Goal: Transaction & Acquisition: Purchase product/service

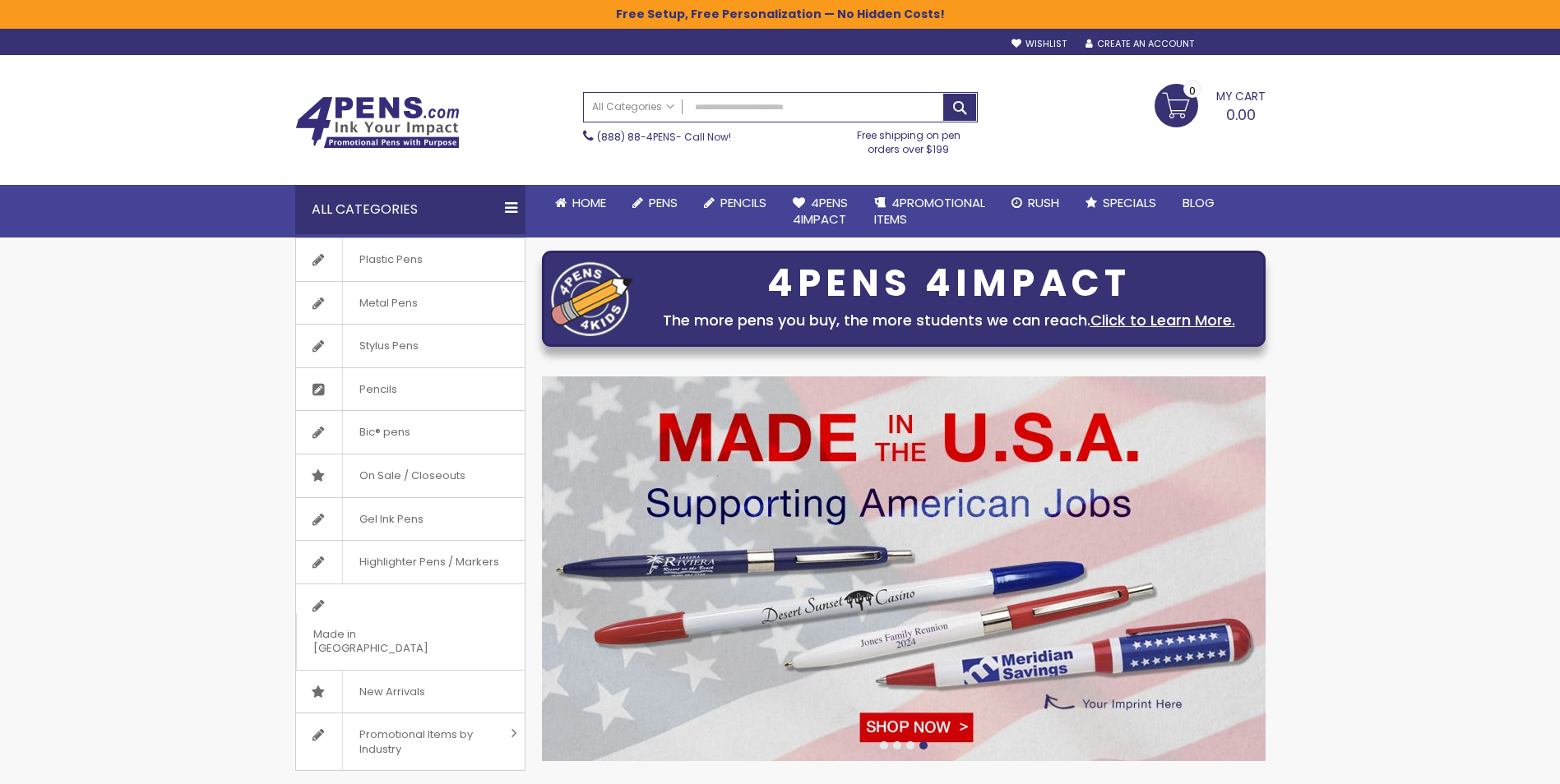
click at [1234, 43] on div "Sign In" at bounding box center [1237, 44] width 54 height 12
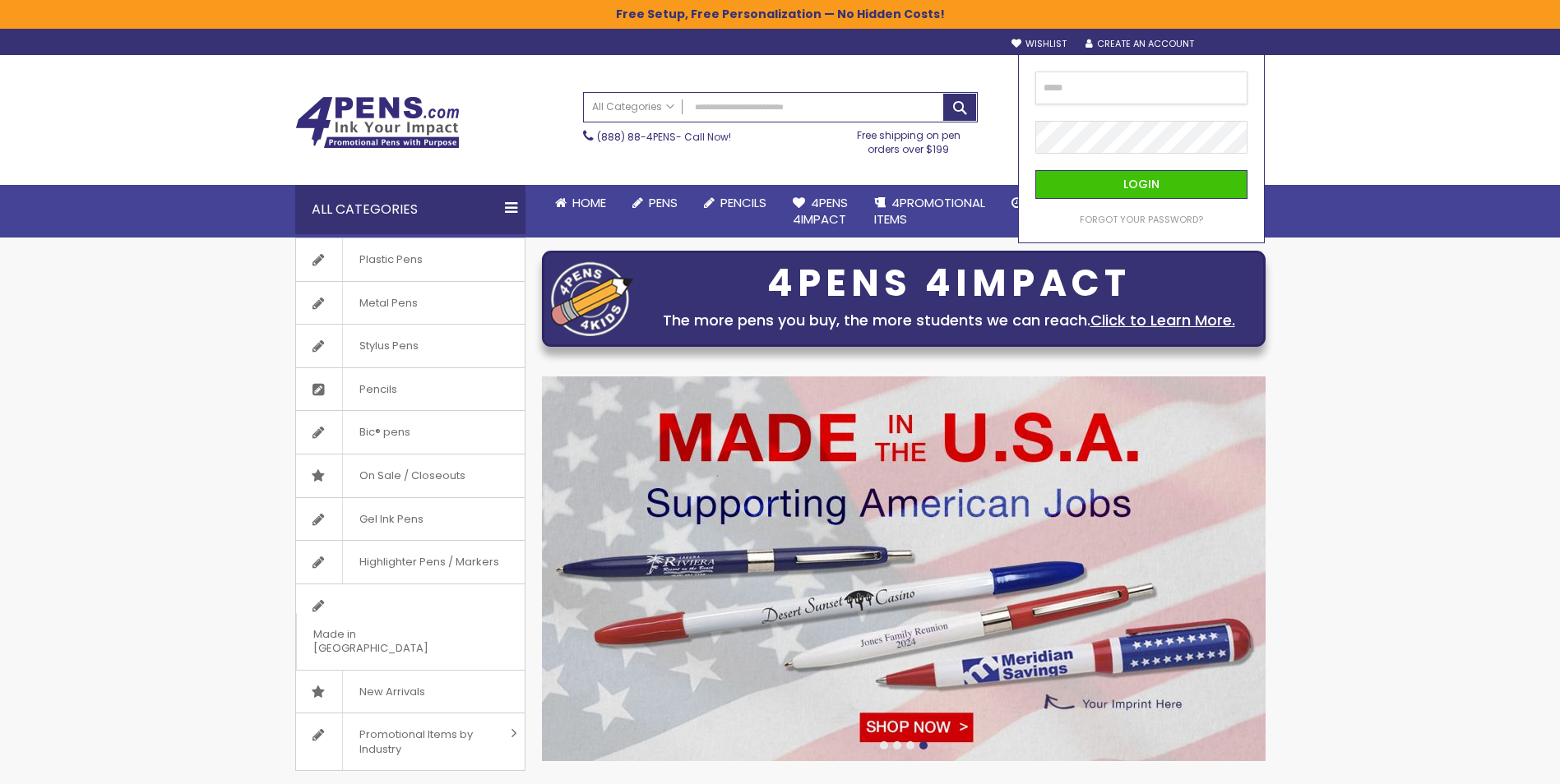
click at [1175, 79] on input "email" at bounding box center [1141, 88] width 212 height 33
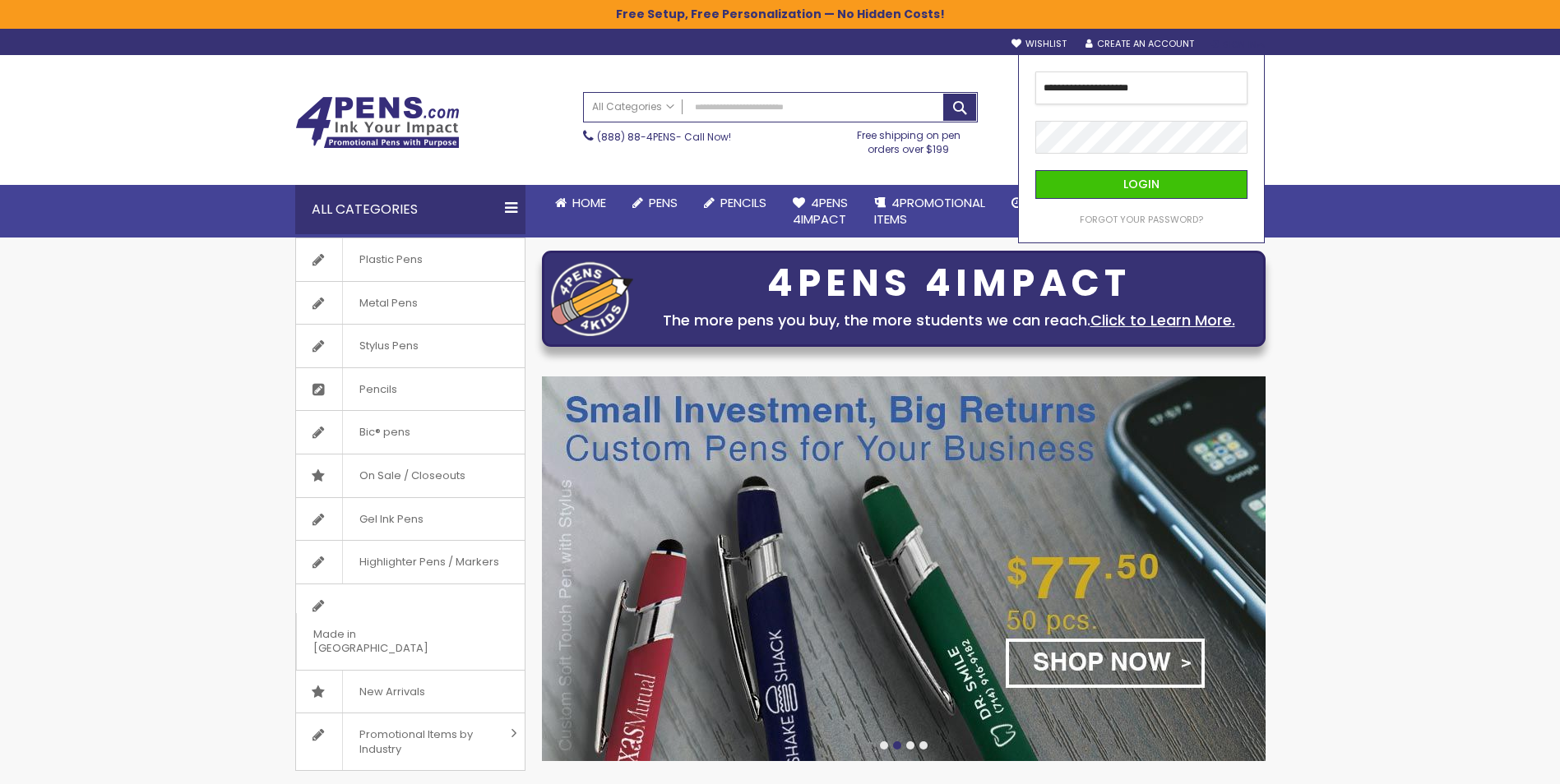
type input "**********"
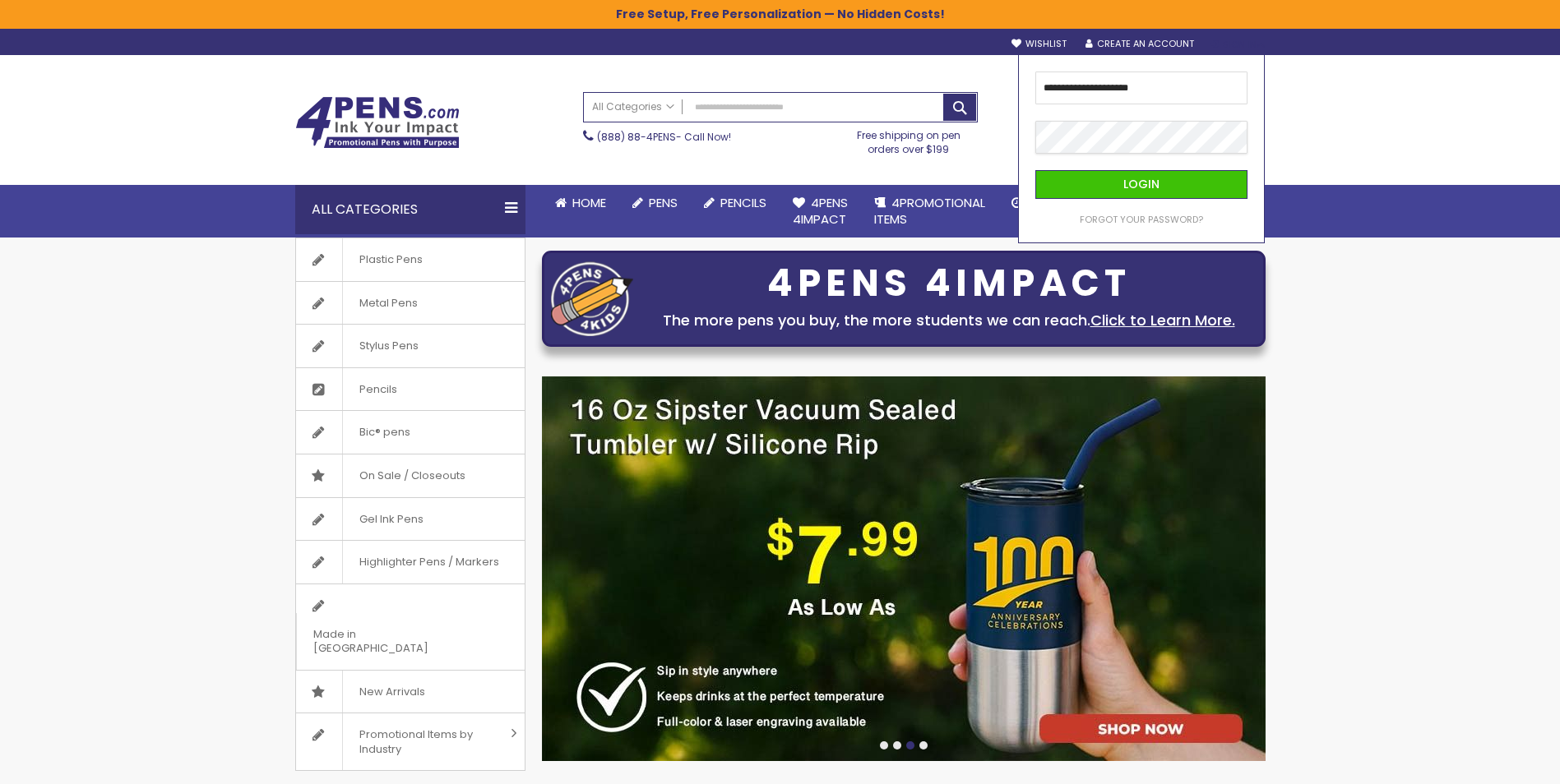
click at [1035, 170] on button "Login" at bounding box center [1141, 184] width 212 height 29
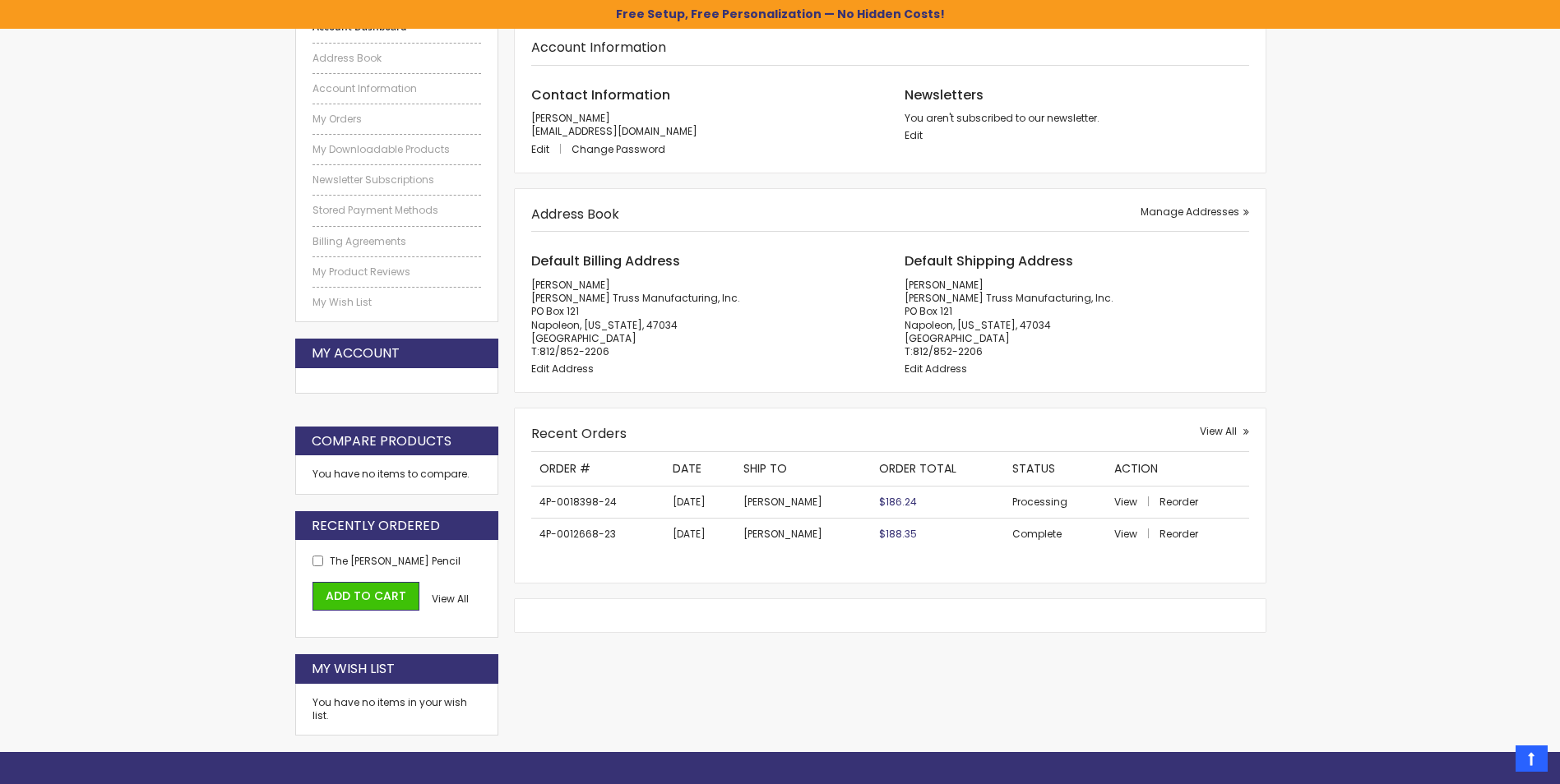
scroll to position [329, 0]
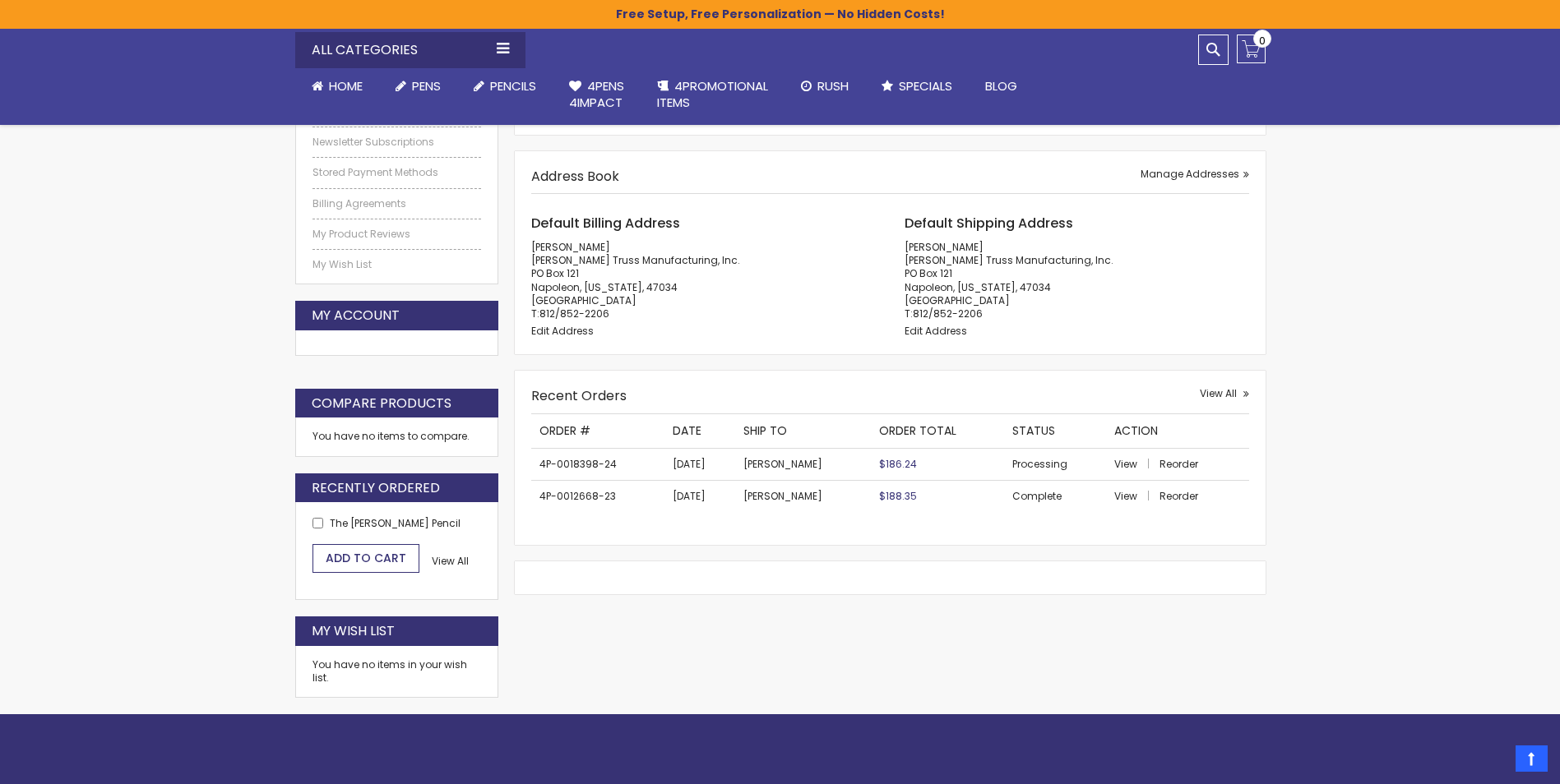
click at [384, 554] on span "Add to Cart" at bounding box center [365, 558] width 81 height 17
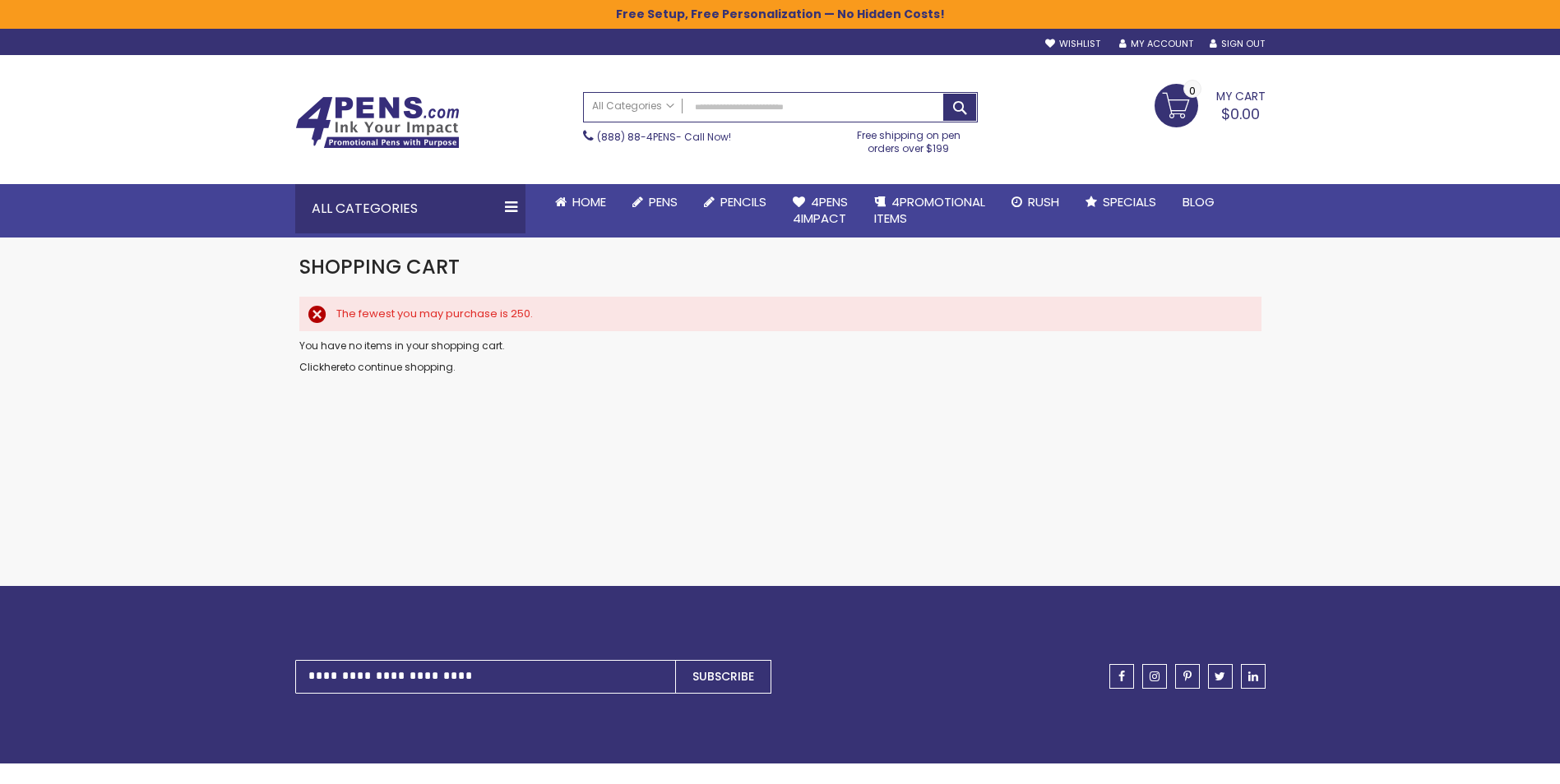
click at [372, 323] on div "The fewest you may purchase is 250." at bounding box center [780, 314] width 962 height 35
click at [360, 367] on p "Click here to continue shopping." at bounding box center [780, 367] width 962 height 13
drag, startPoint x: 360, startPoint y: 367, endPoint x: 668, endPoint y: 440, distance: 316.5
click at [668, 440] on div "Checkout as a new customer Creating an account has many benefits: See order and…" at bounding box center [780, 462] width 978 height 247
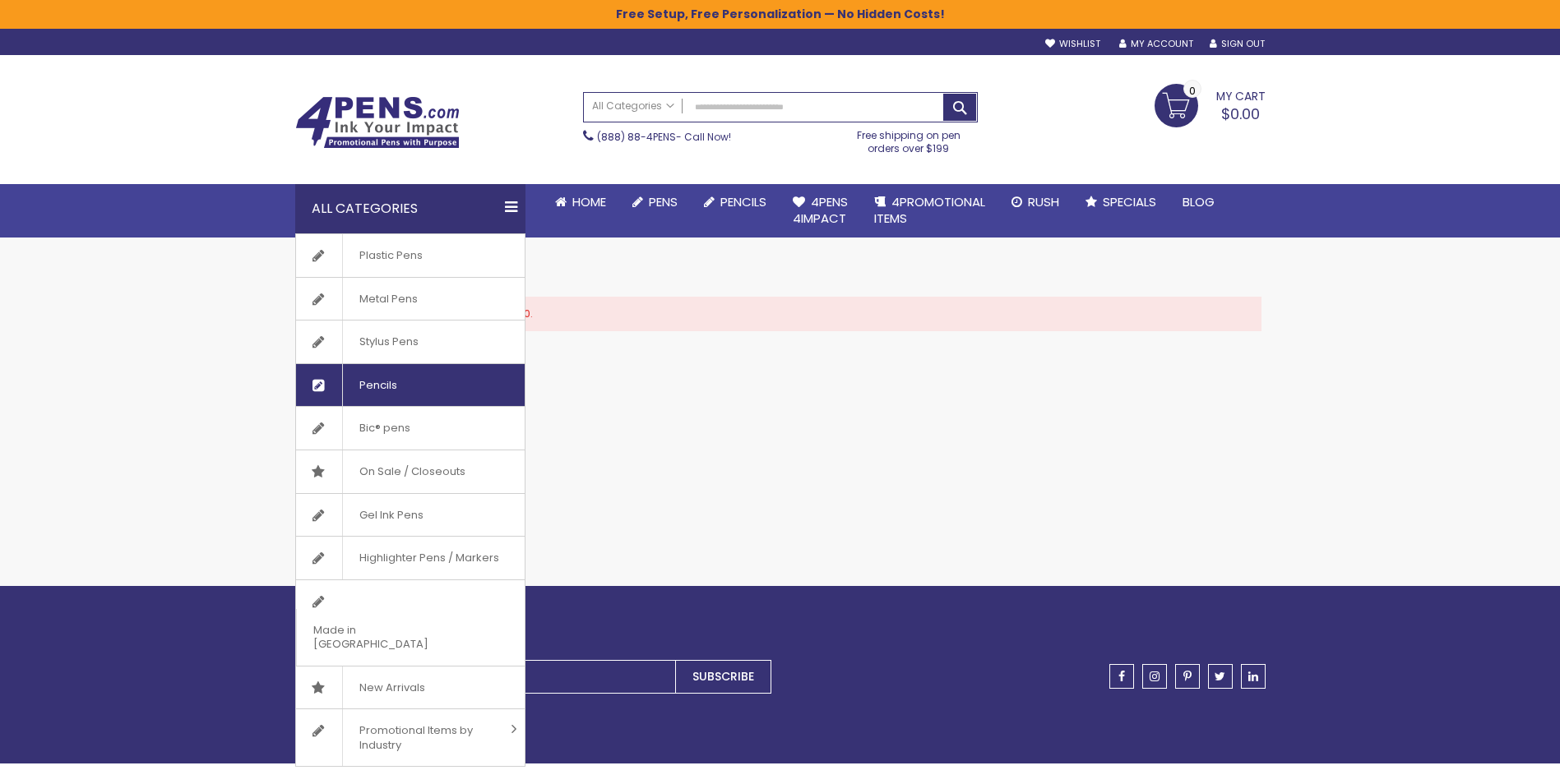
click at [393, 376] on span "Pencils" at bounding box center [377, 385] width 71 height 43
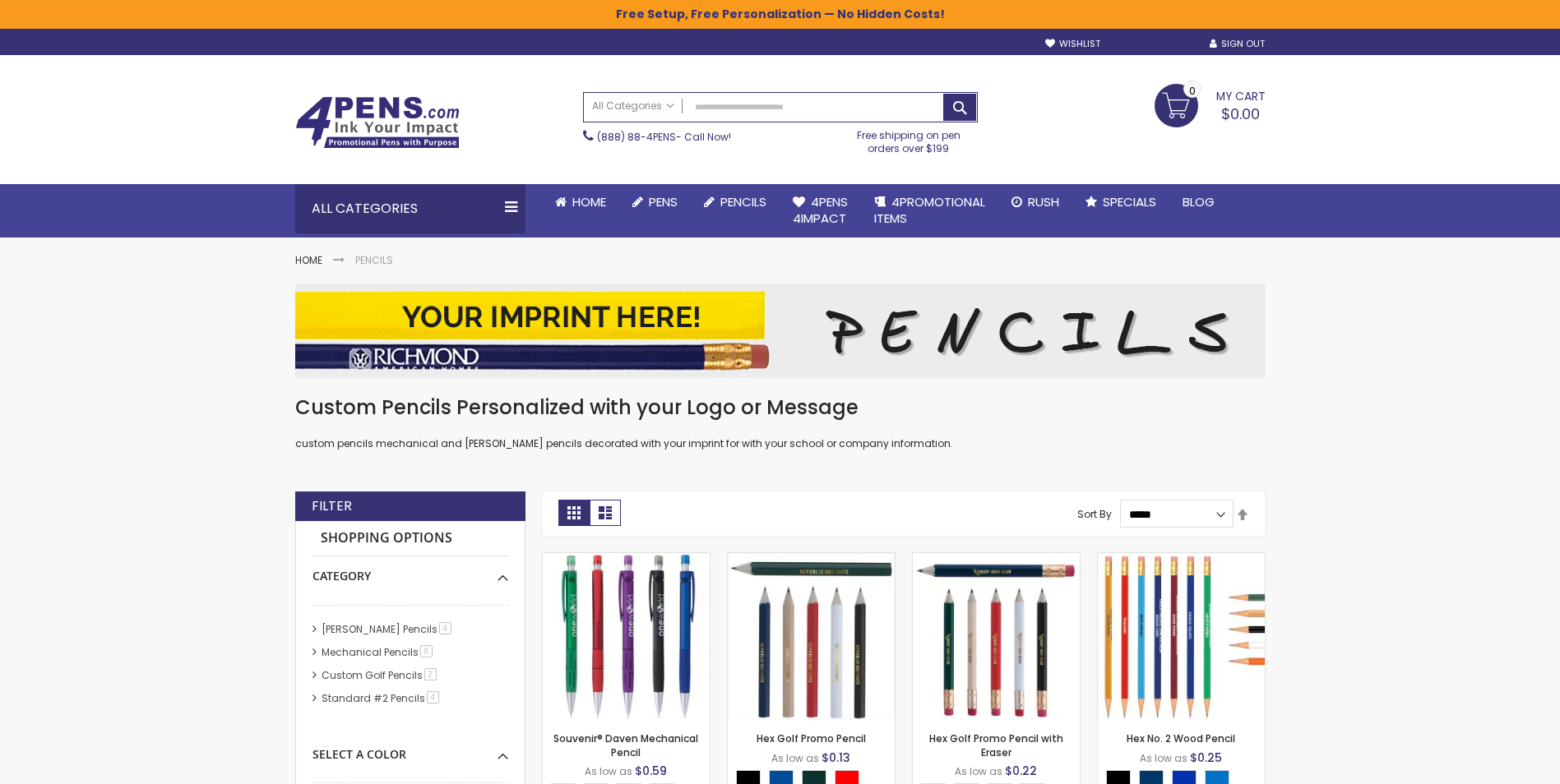
click at [1150, 39] on link "My Account" at bounding box center [1156, 43] width 74 height 12
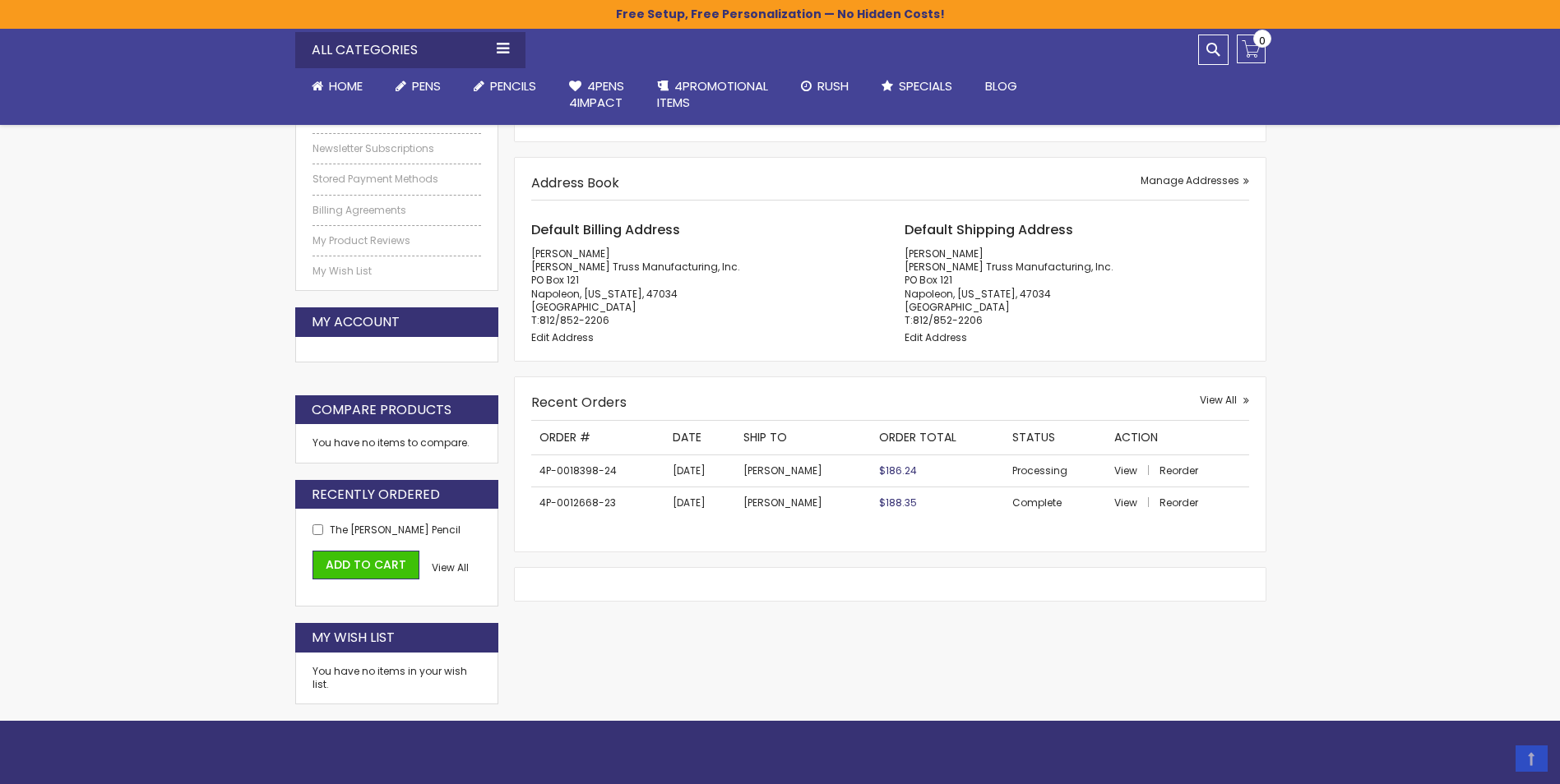
scroll to position [329, 0]
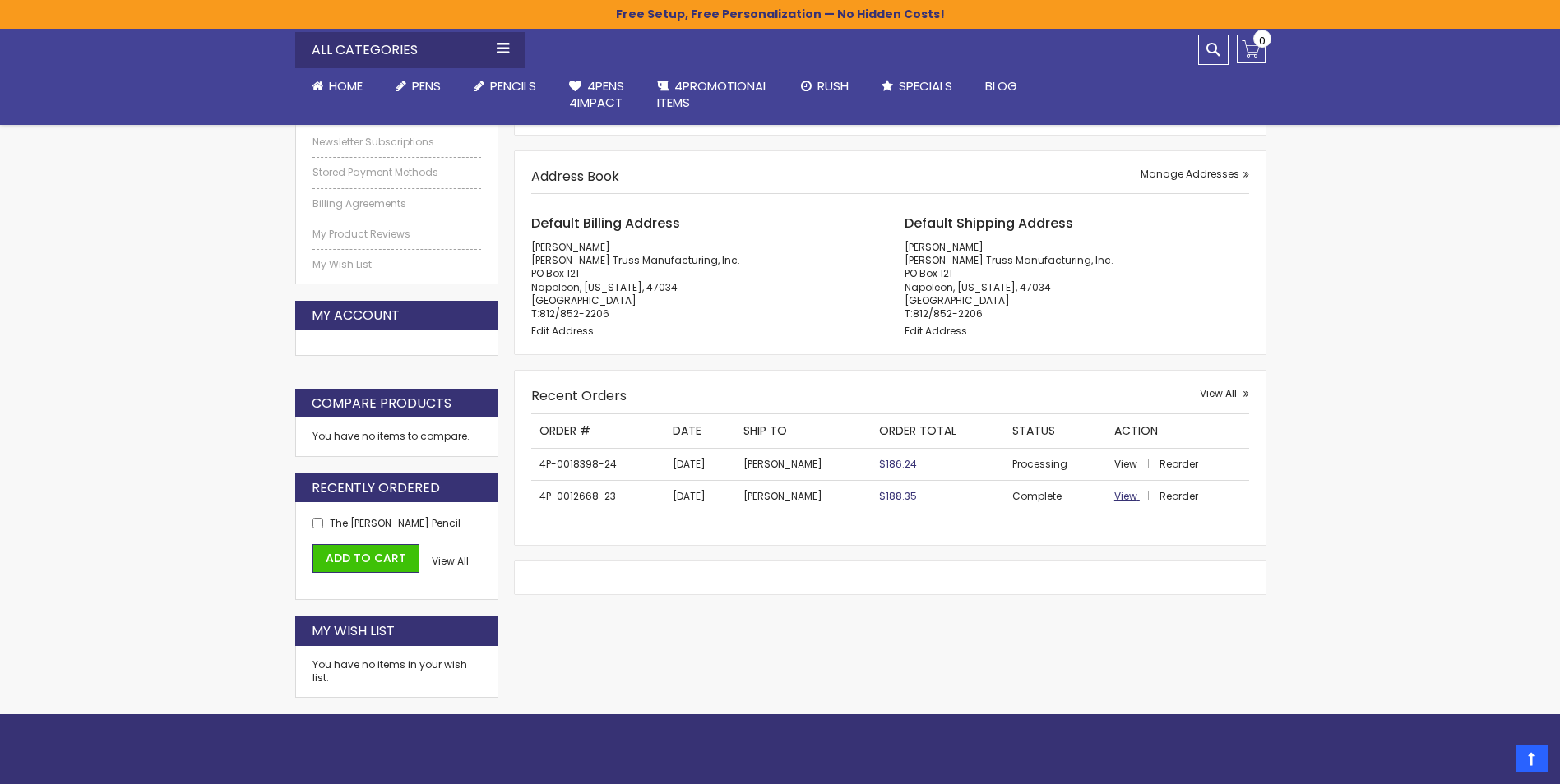
click at [1124, 494] on span "View" at bounding box center [1125, 496] width 23 height 14
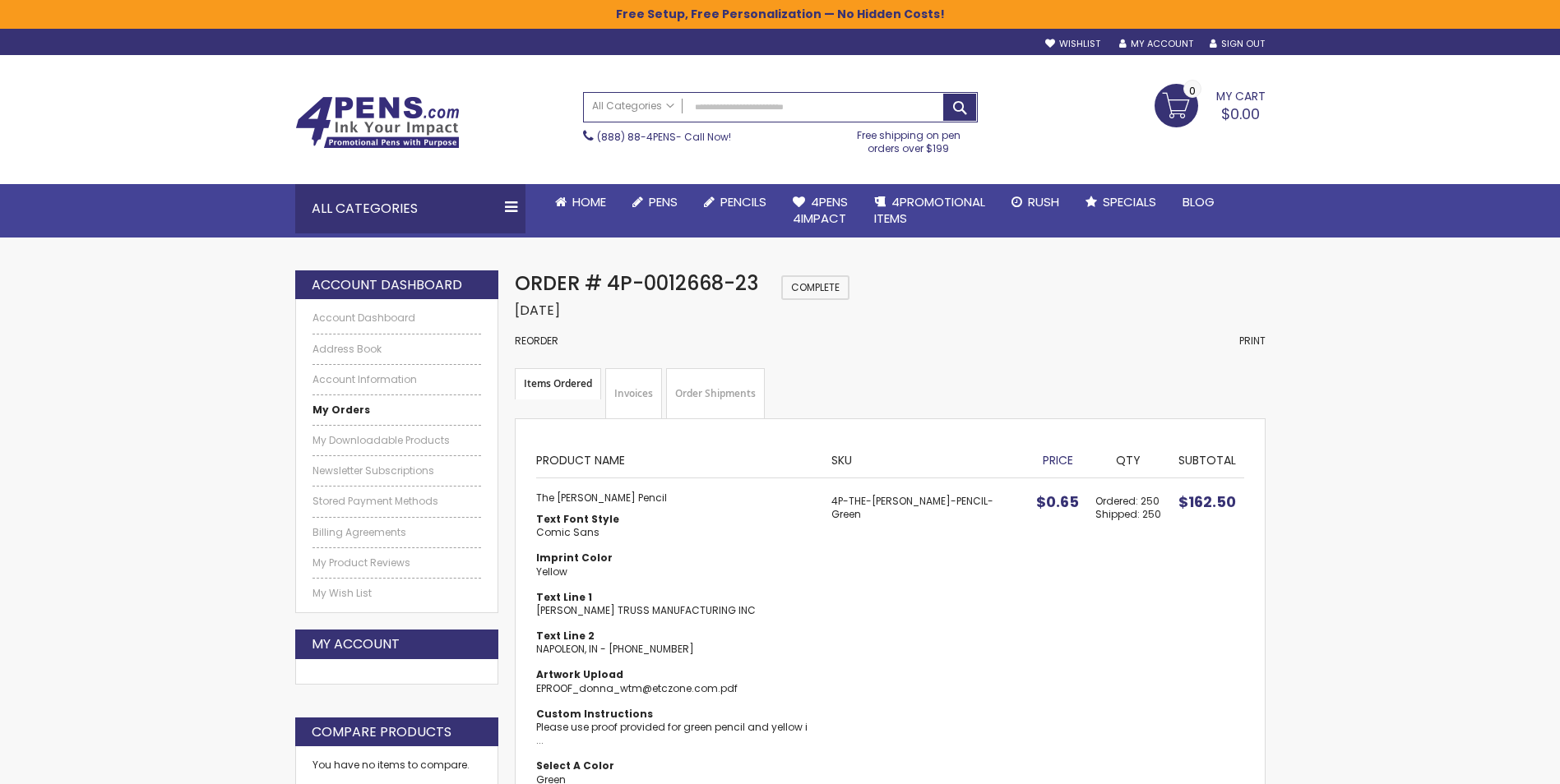
click at [348, 405] on strong "My Orders" at bounding box center [341, 409] width 57 height 14
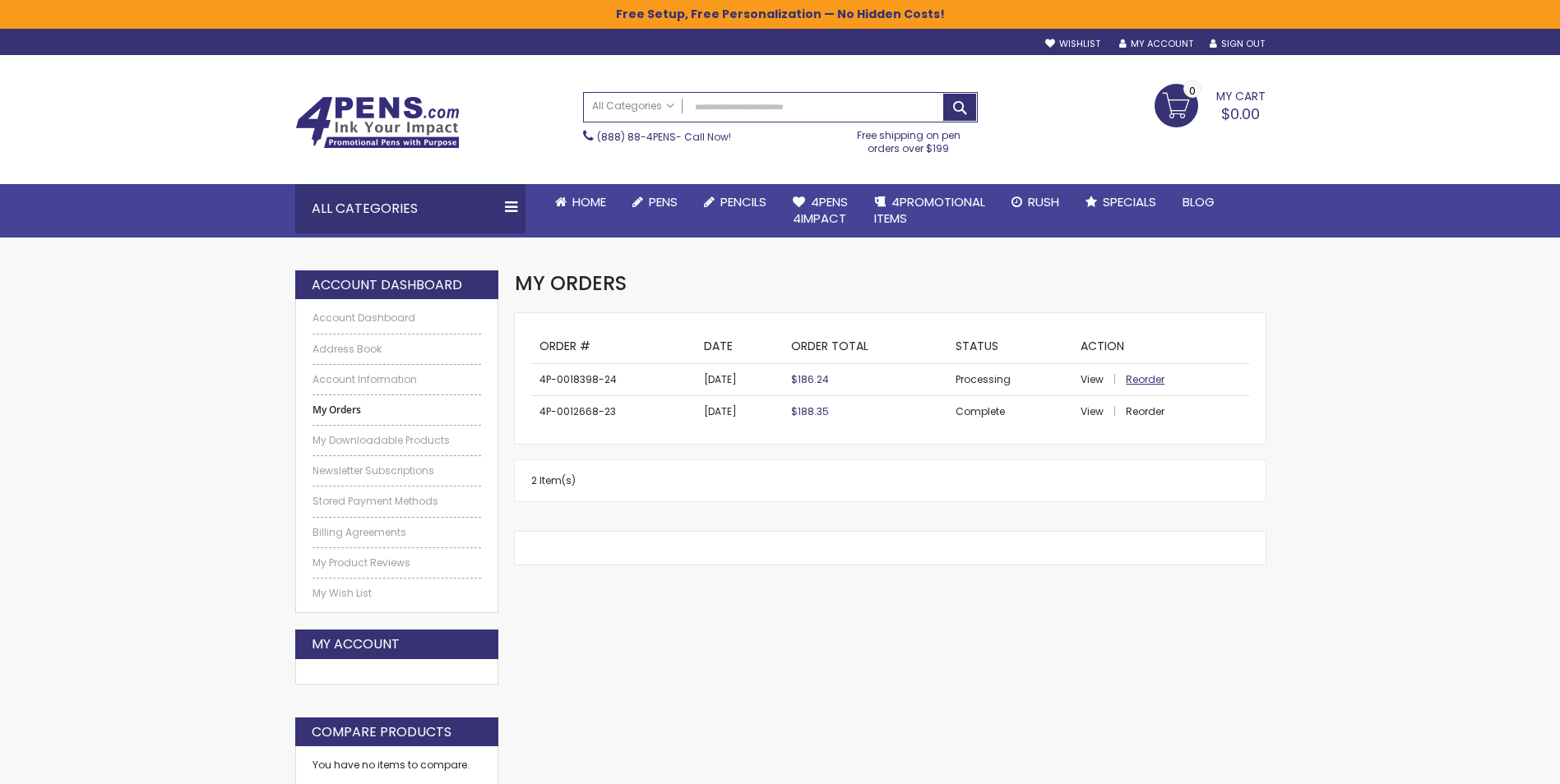
click at [1140, 378] on span "Reorder" at bounding box center [1144, 379] width 38 height 14
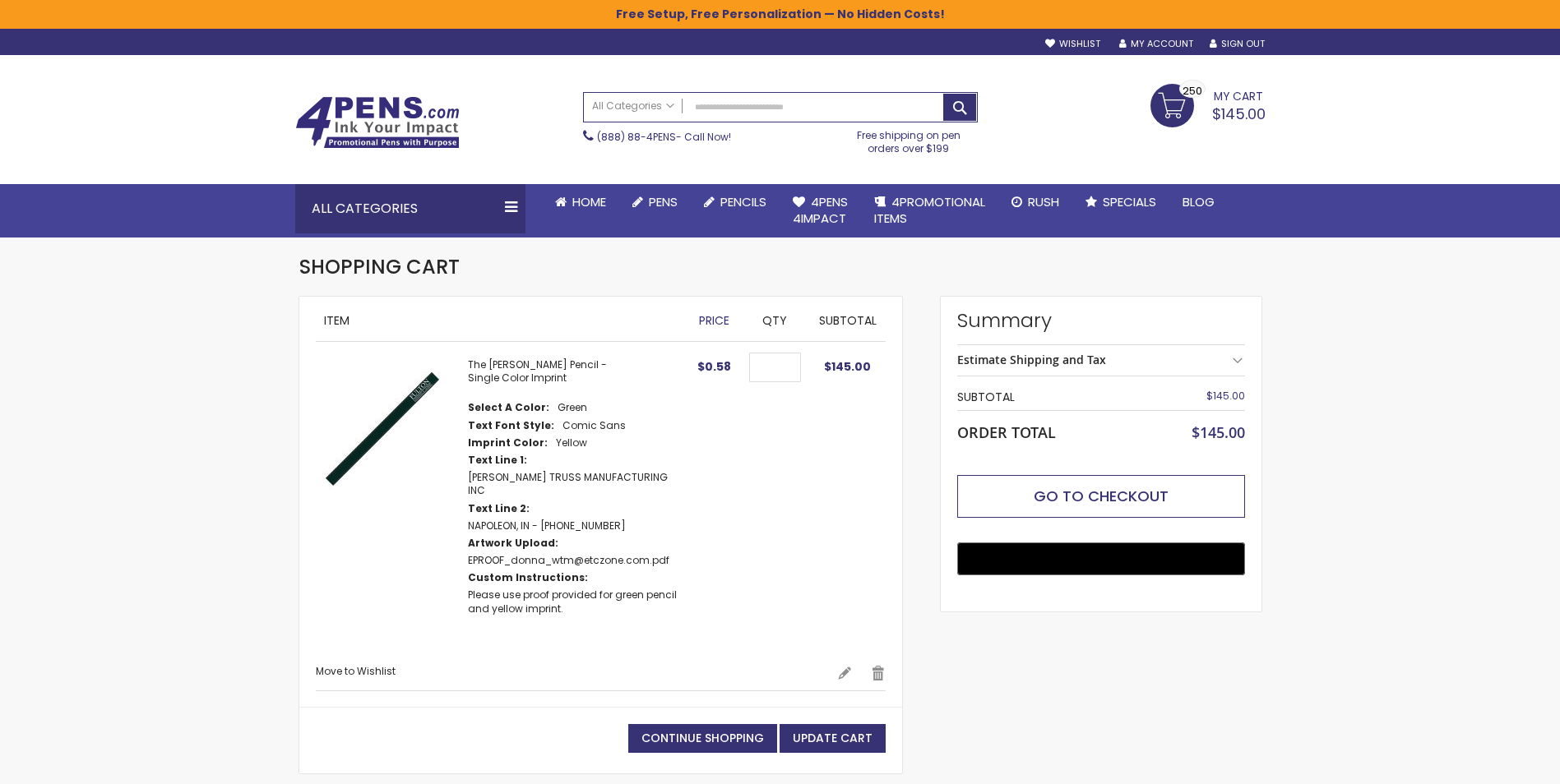
click at [1063, 495] on span "Go to Checkout" at bounding box center [1101, 496] width 135 height 21
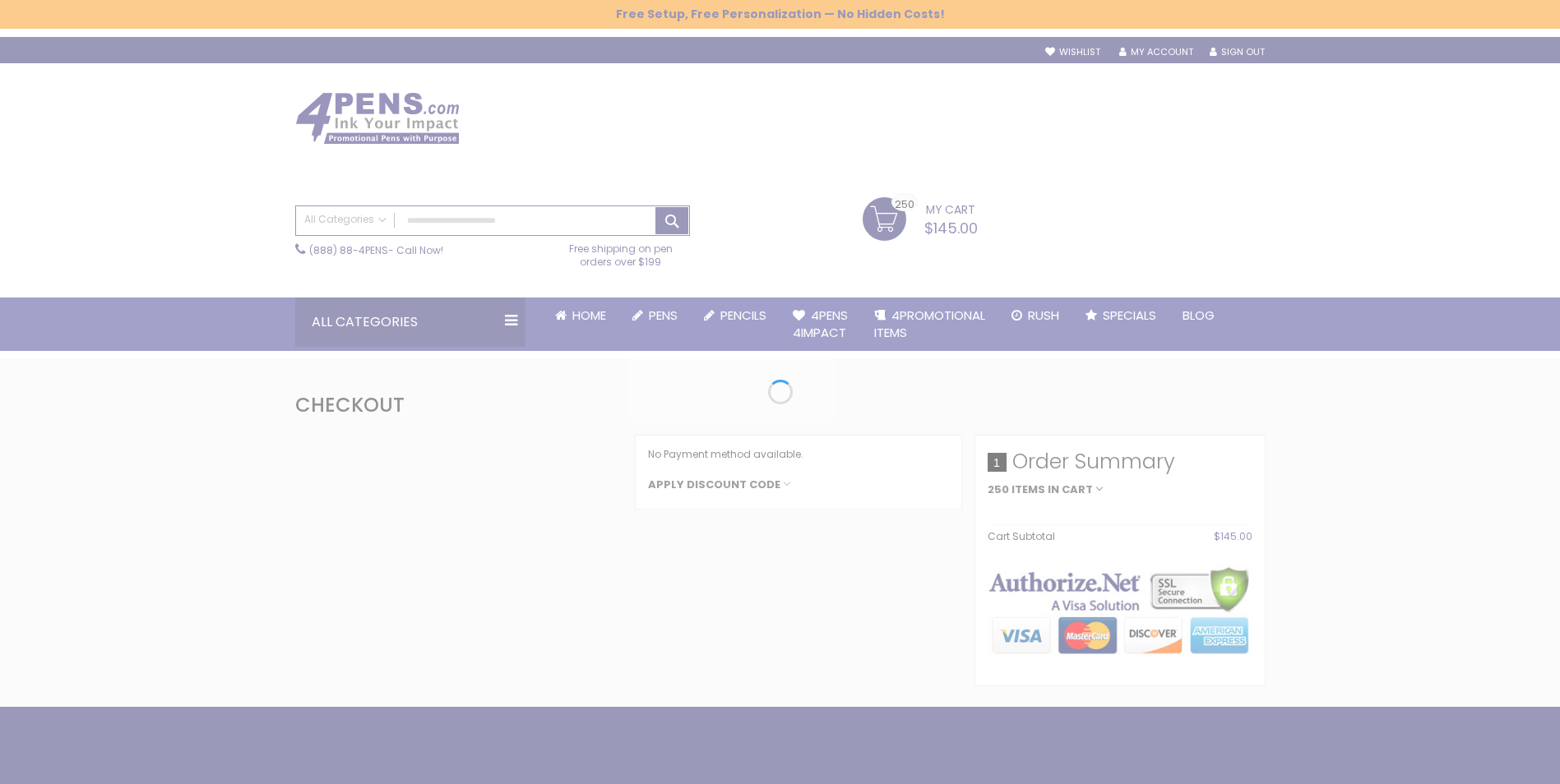
select select "*"
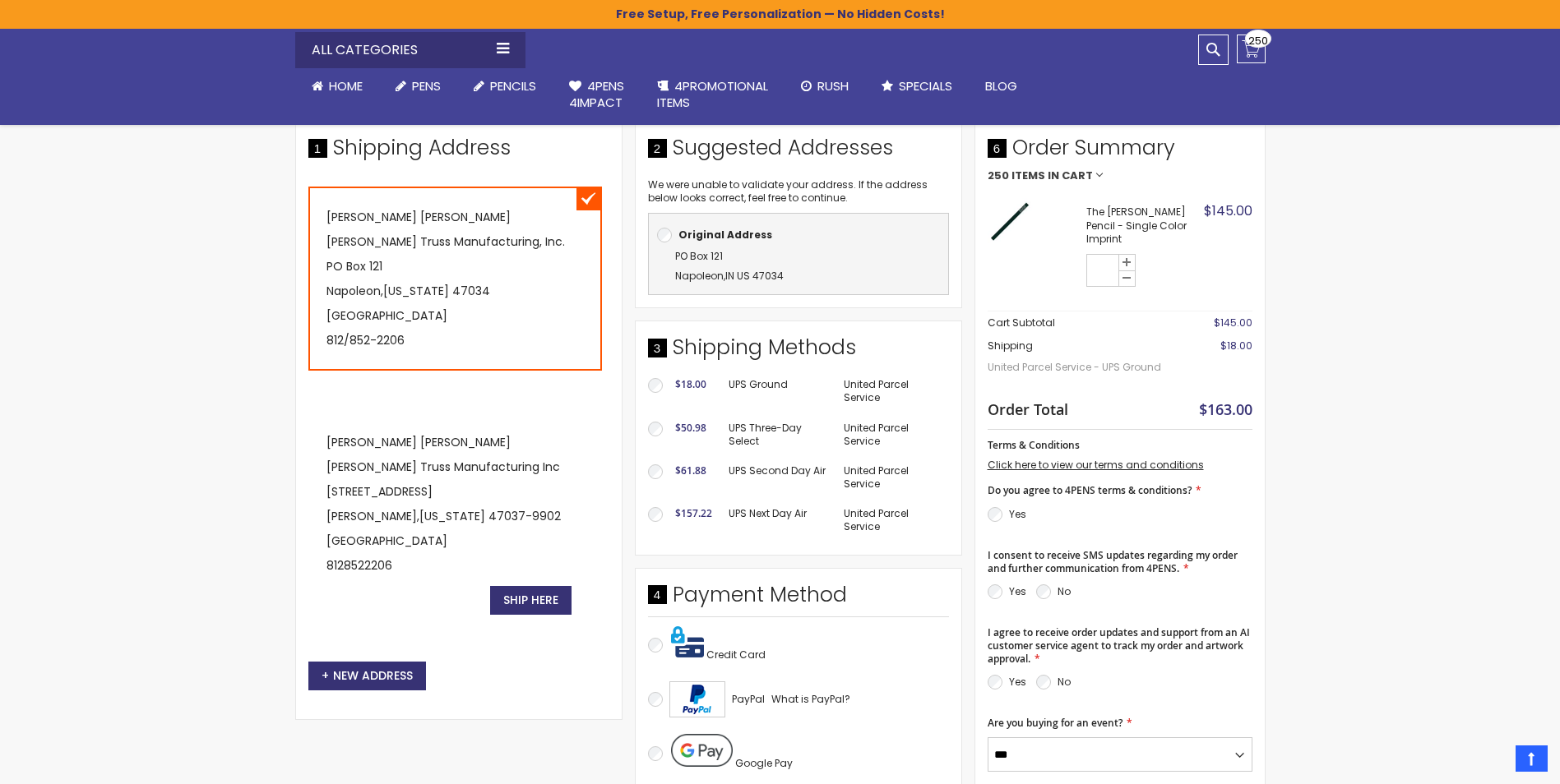
scroll to position [247, 0]
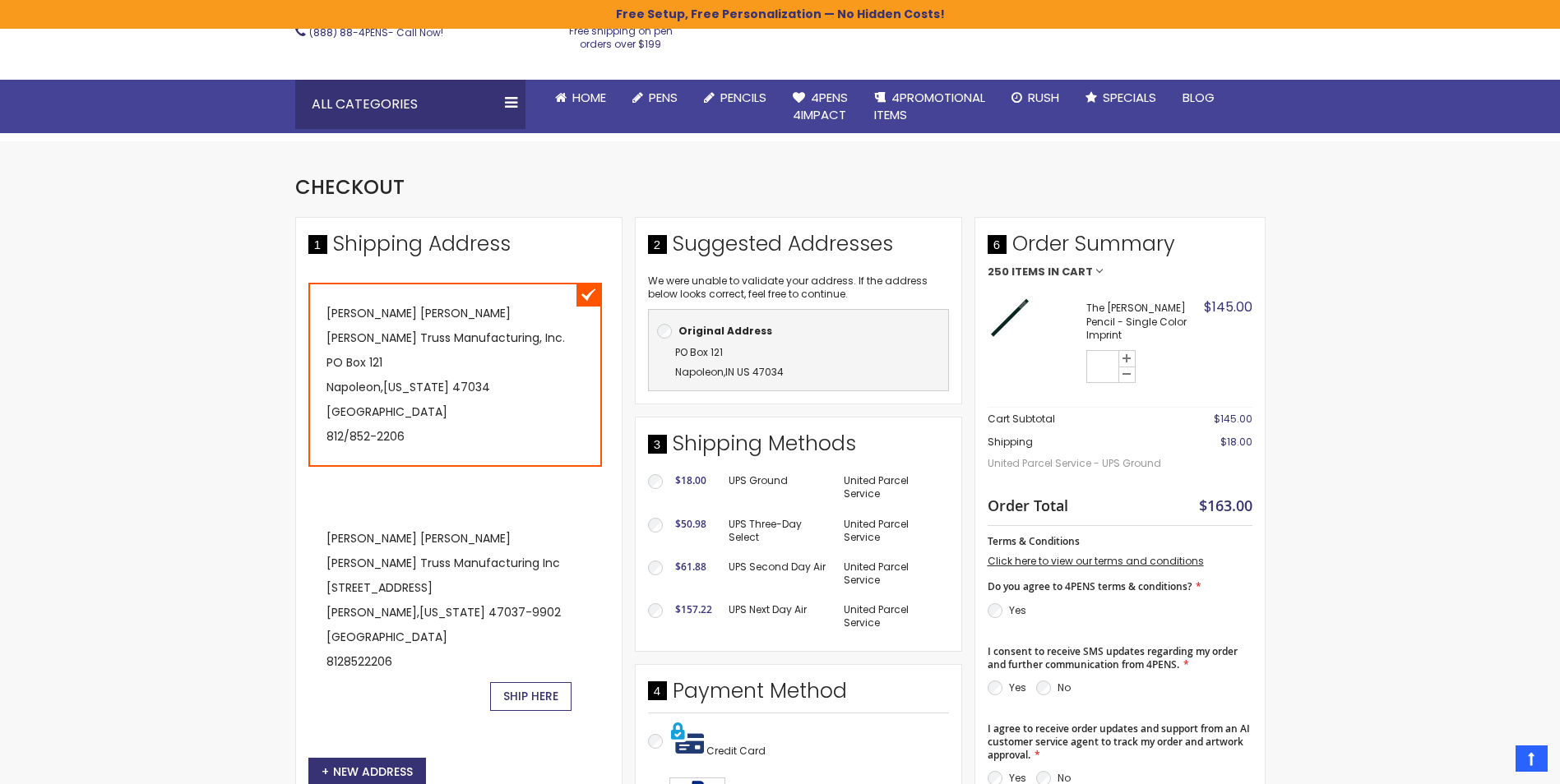
click at [538, 701] on span "Ship Here" at bounding box center [530, 695] width 55 height 17
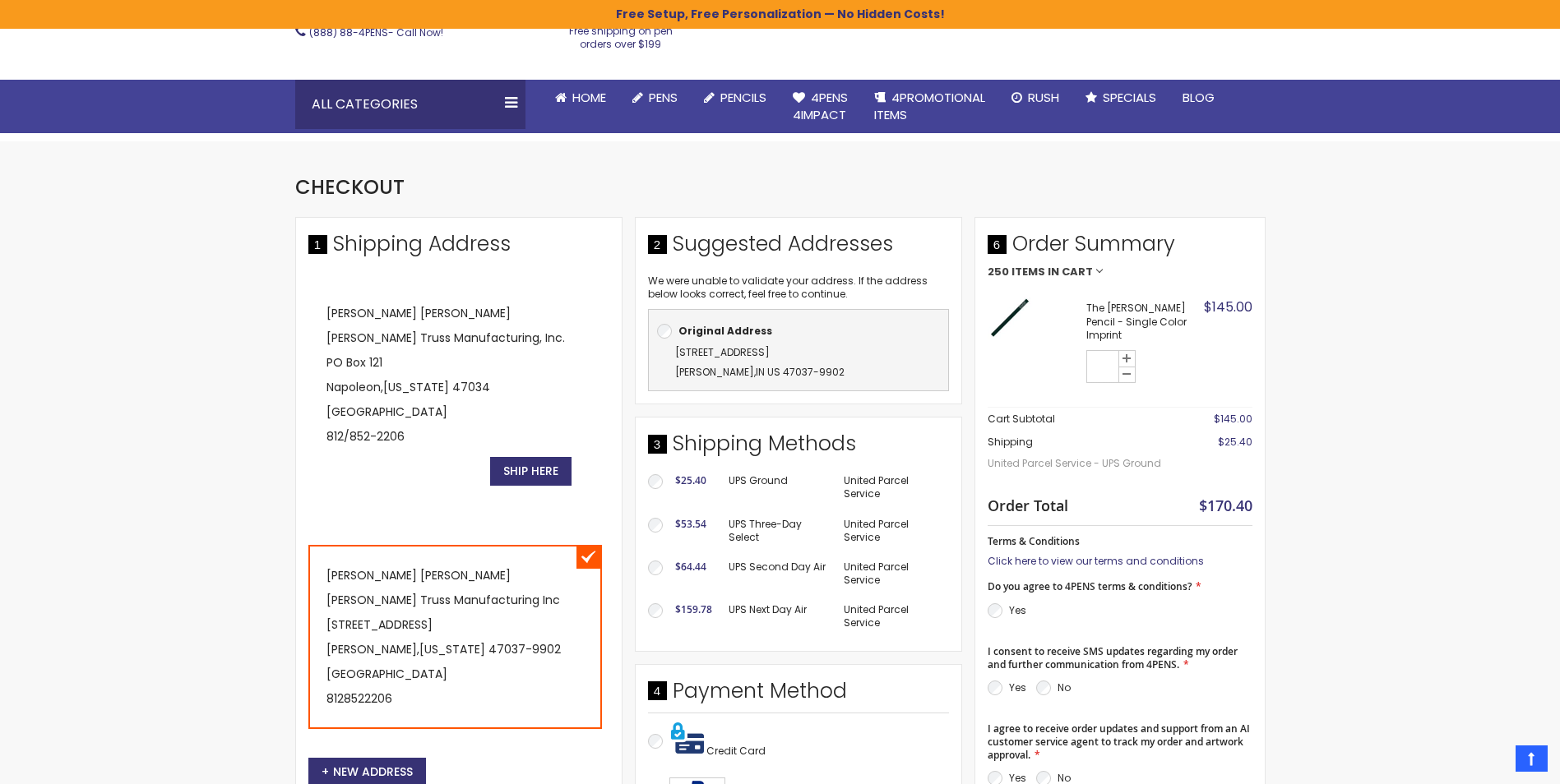
click at [1034, 554] on link "Click here to view our terms and conditions" at bounding box center [1096, 561] width 217 height 14
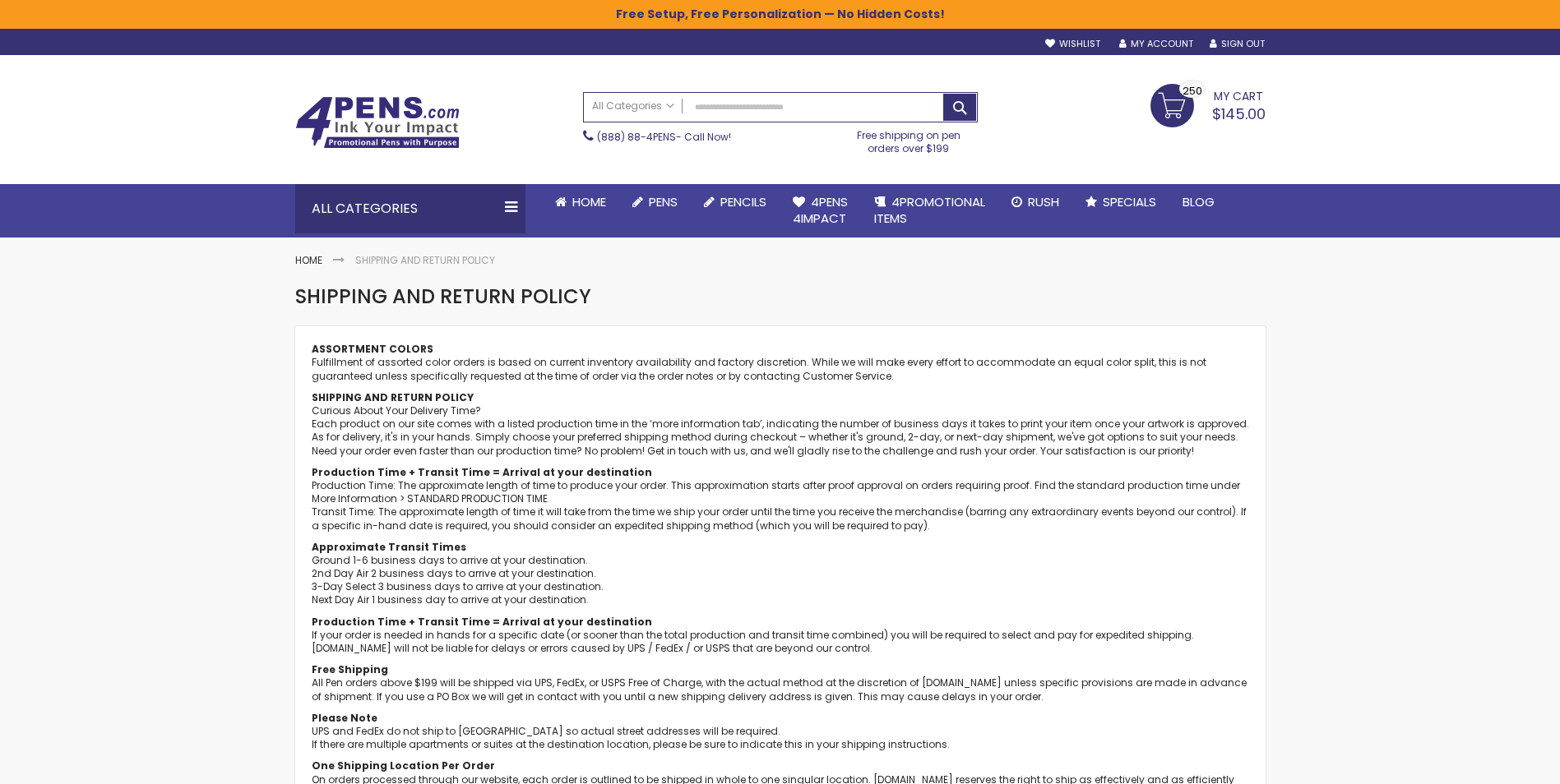
click at [1235, 93] on span "My Cart" at bounding box center [1238, 94] width 50 height 22
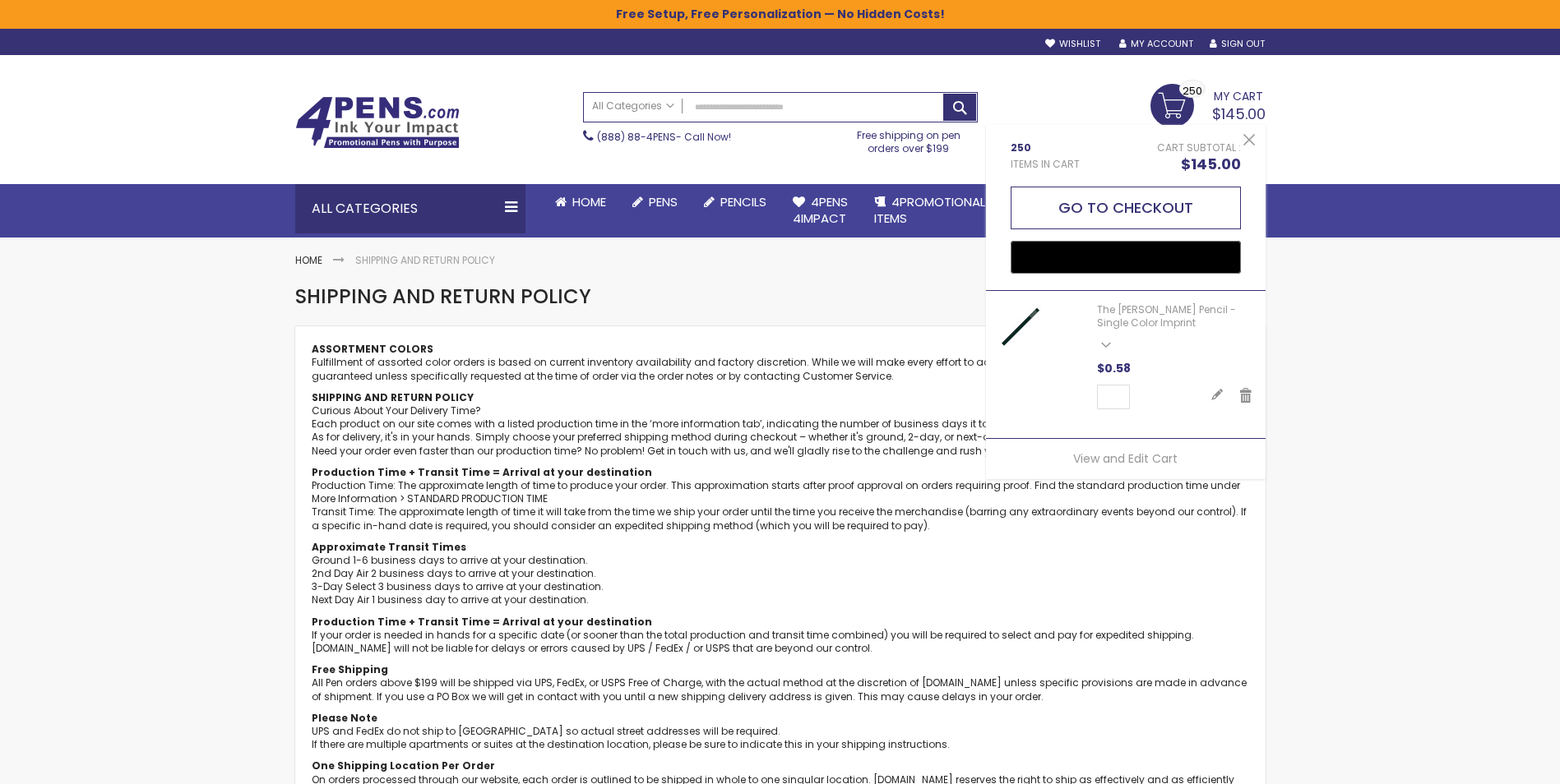
click at [1151, 213] on button "Go to Checkout" at bounding box center [1125, 208] width 230 height 43
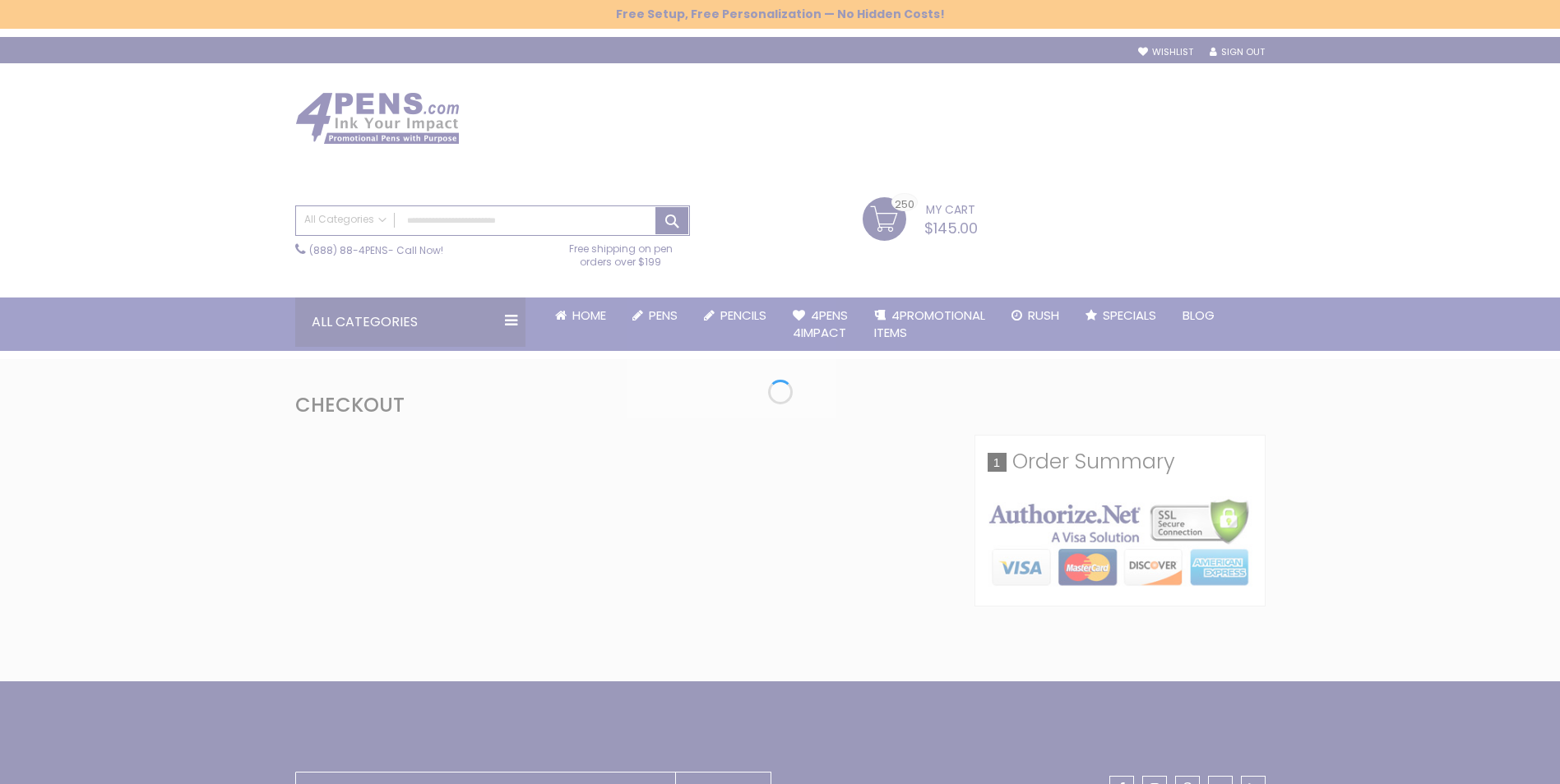
select select "*"
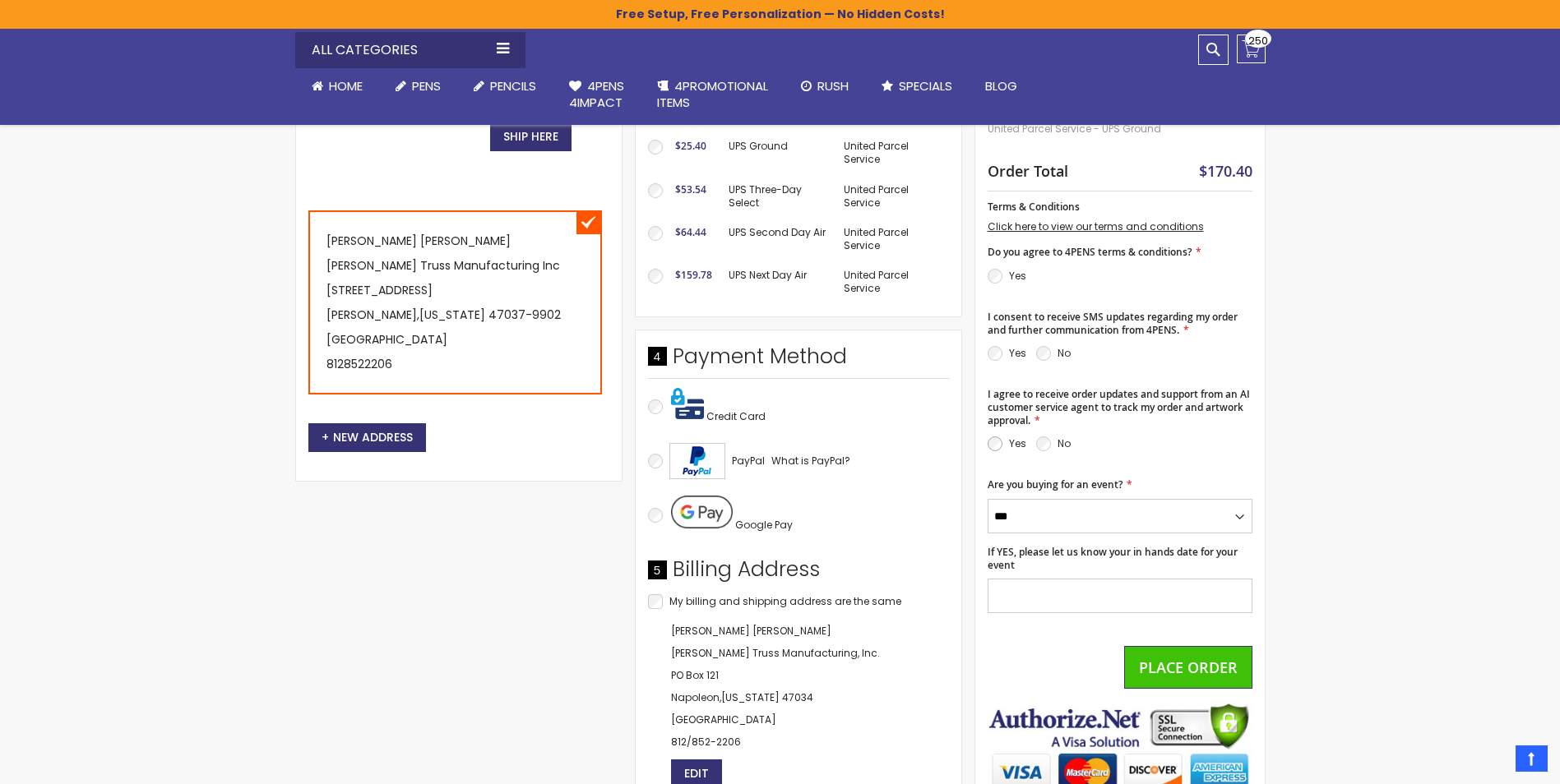
scroll to position [657, 0]
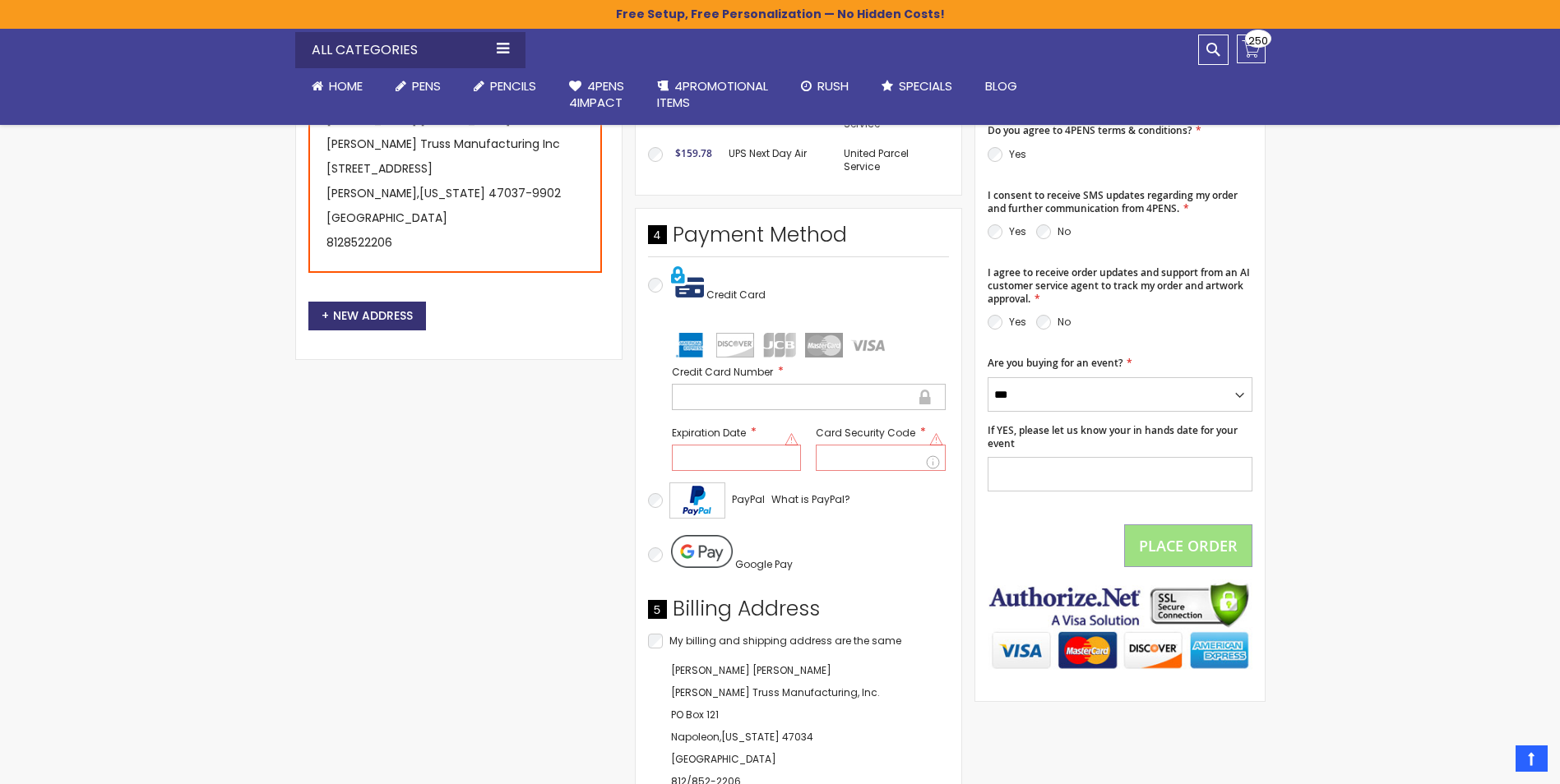
click at [742, 464] on div at bounding box center [736, 458] width 130 height 26
click at [893, 466] on div at bounding box center [880, 458] width 130 height 26
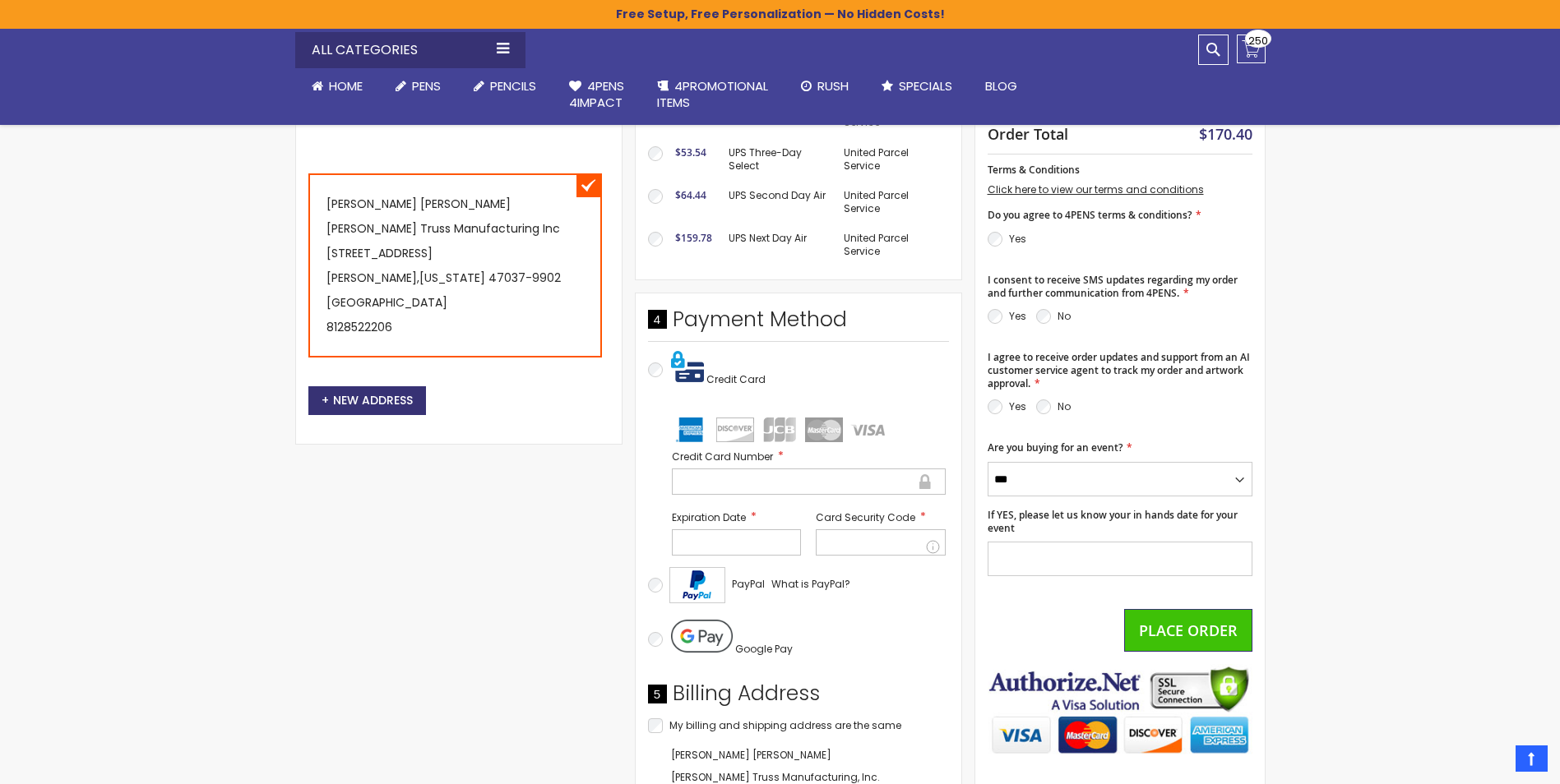
scroll to position [575, 0]
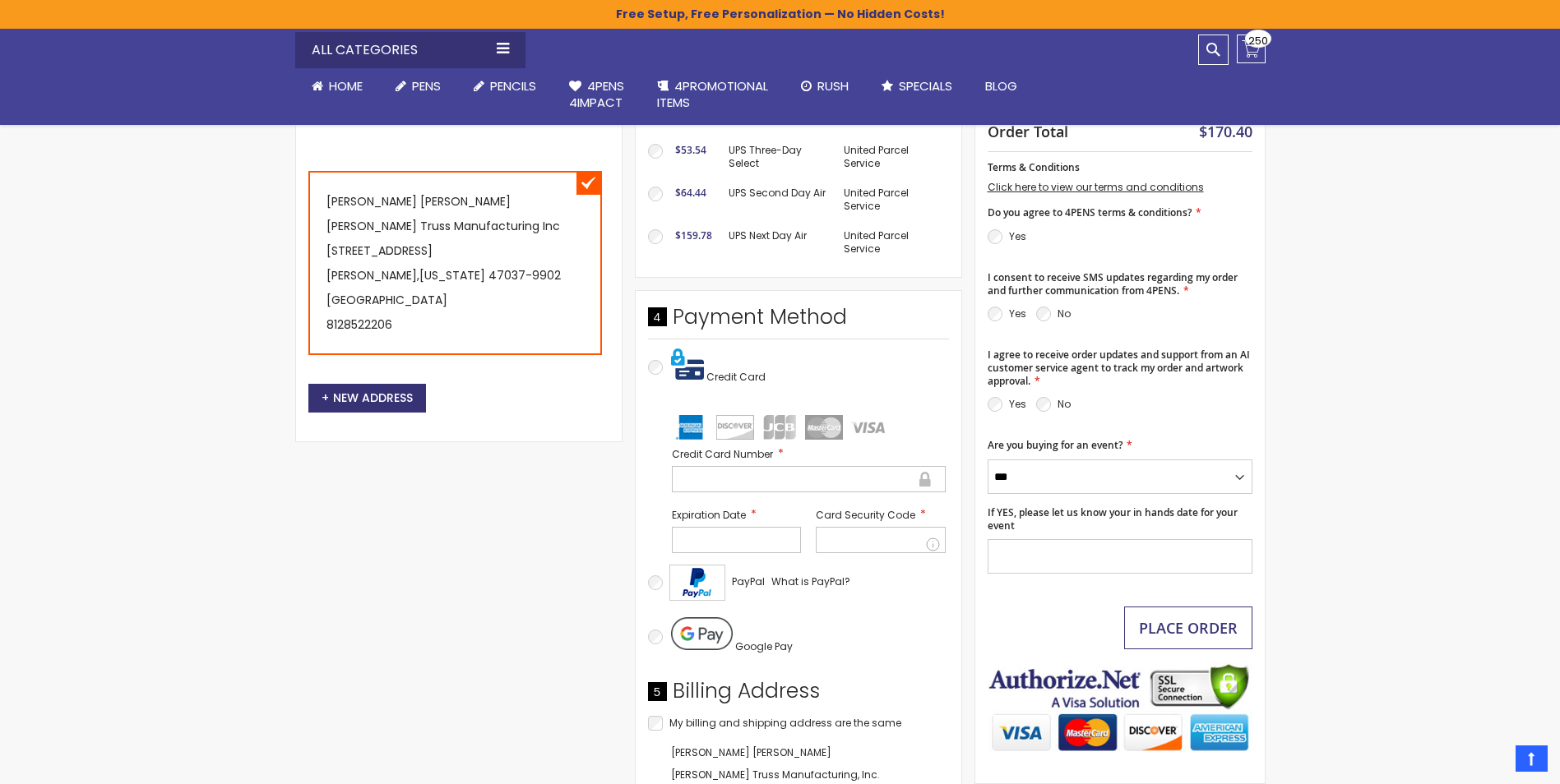
click at [1190, 618] on span "Place Order" at bounding box center [1188, 628] width 98 height 20
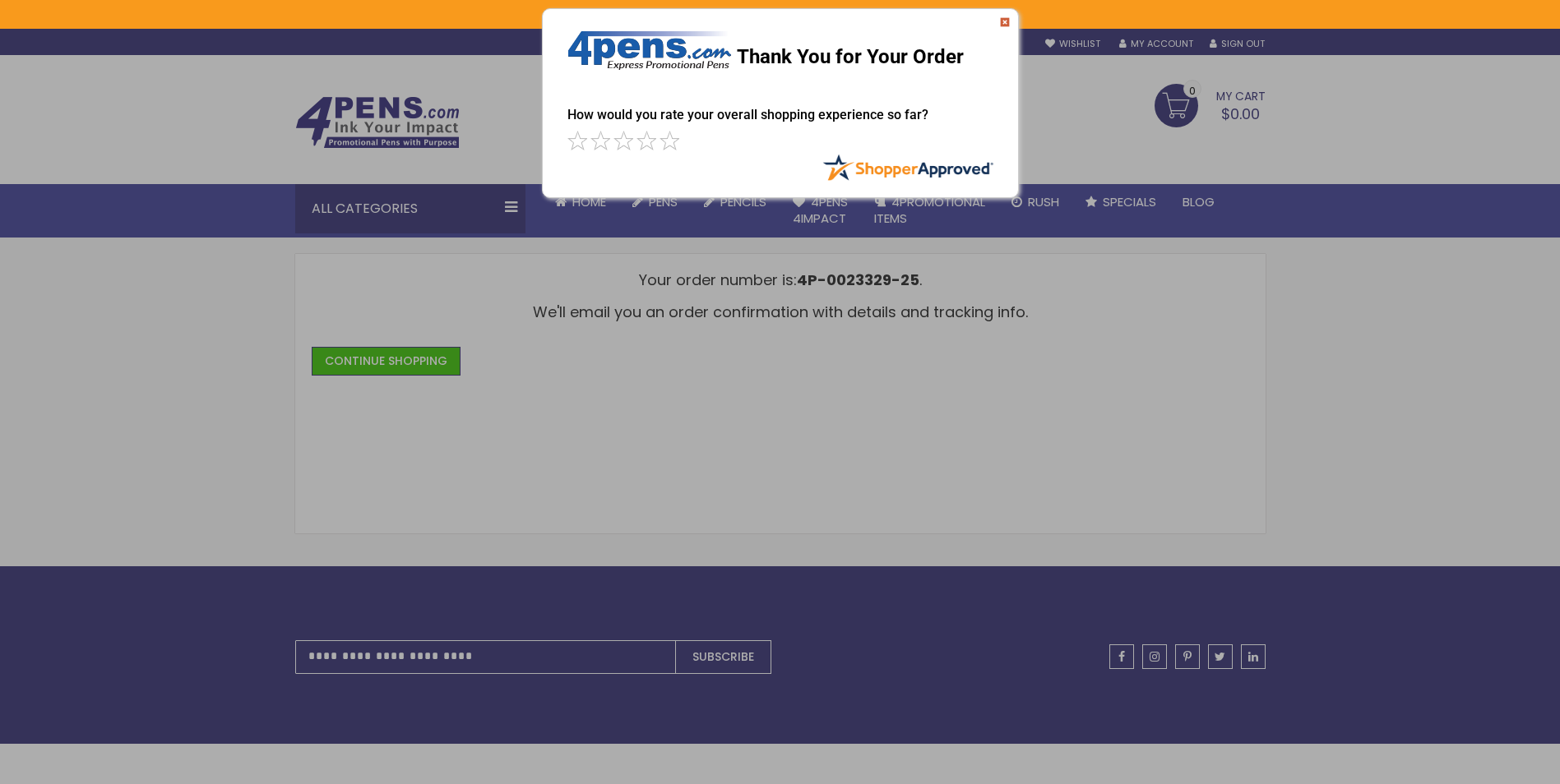
click at [1010, 23] on div "Thank You for Your Order" at bounding box center [780, 50] width 476 height 82
click at [1004, 23] on img at bounding box center [1004, 22] width 10 height 10
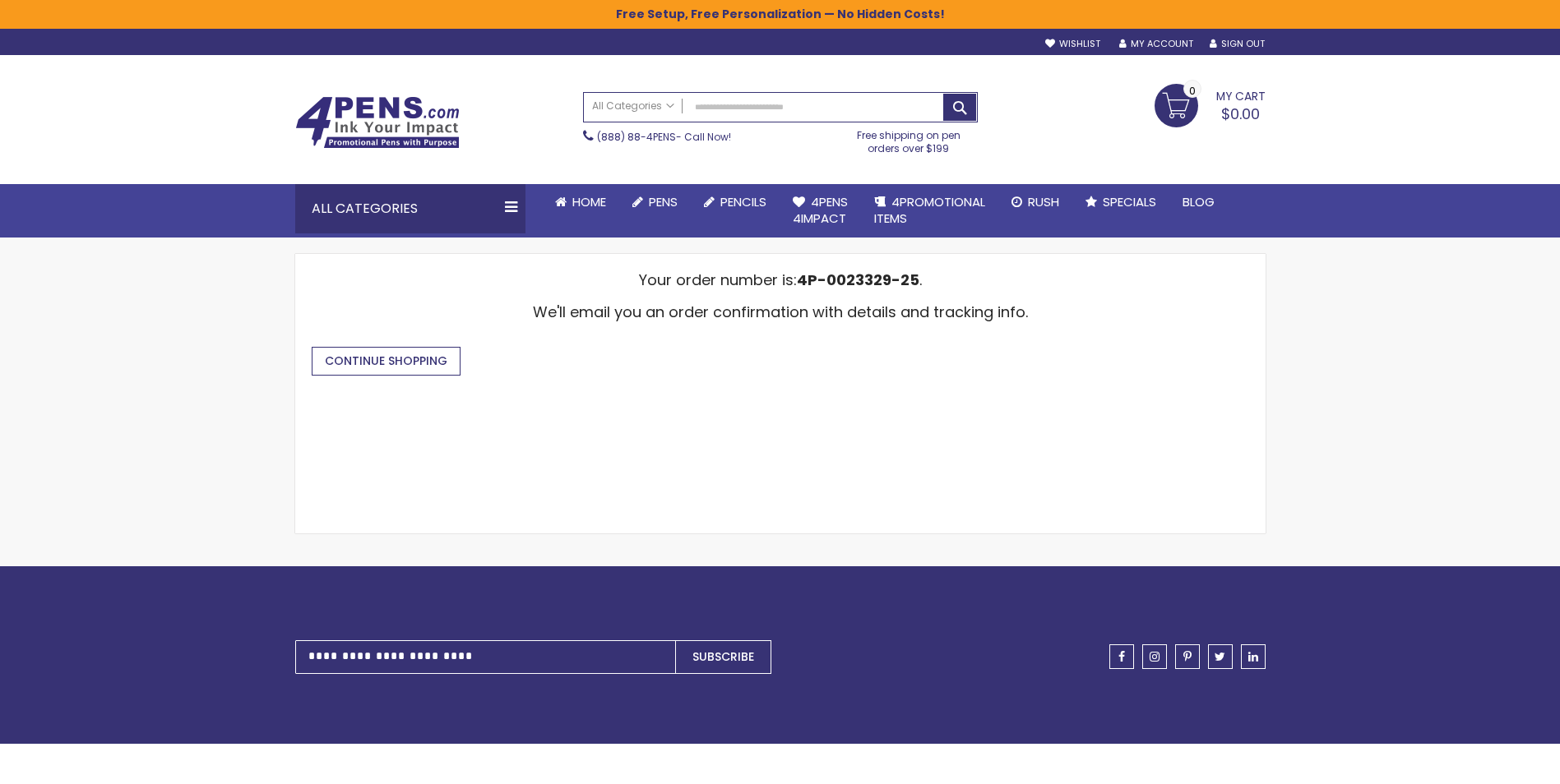
click at [397, 363] on span "Continue Shopping" at bounding box center [385, 361] width 123 height 17
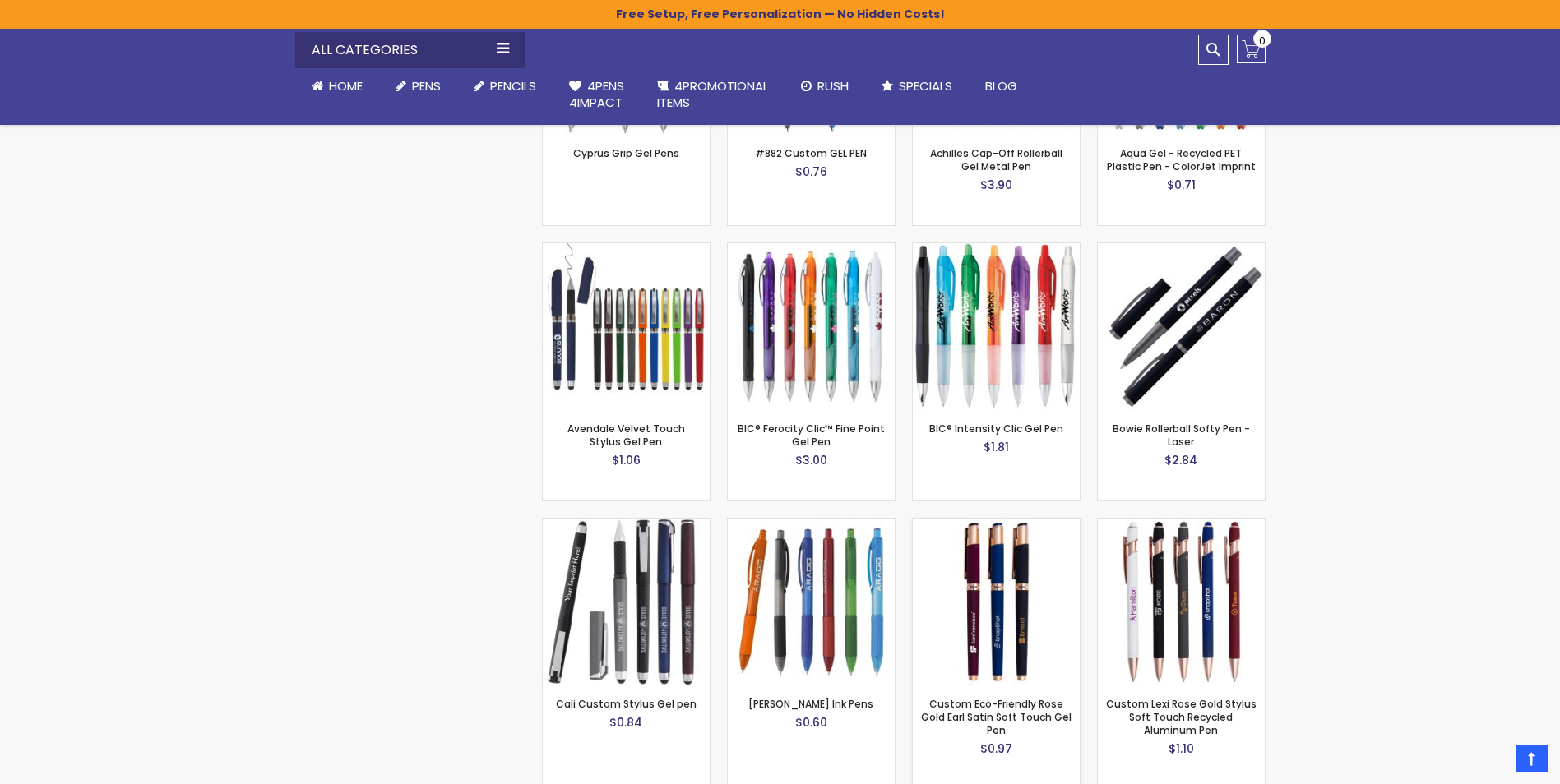
scroll to position [2466, 0]
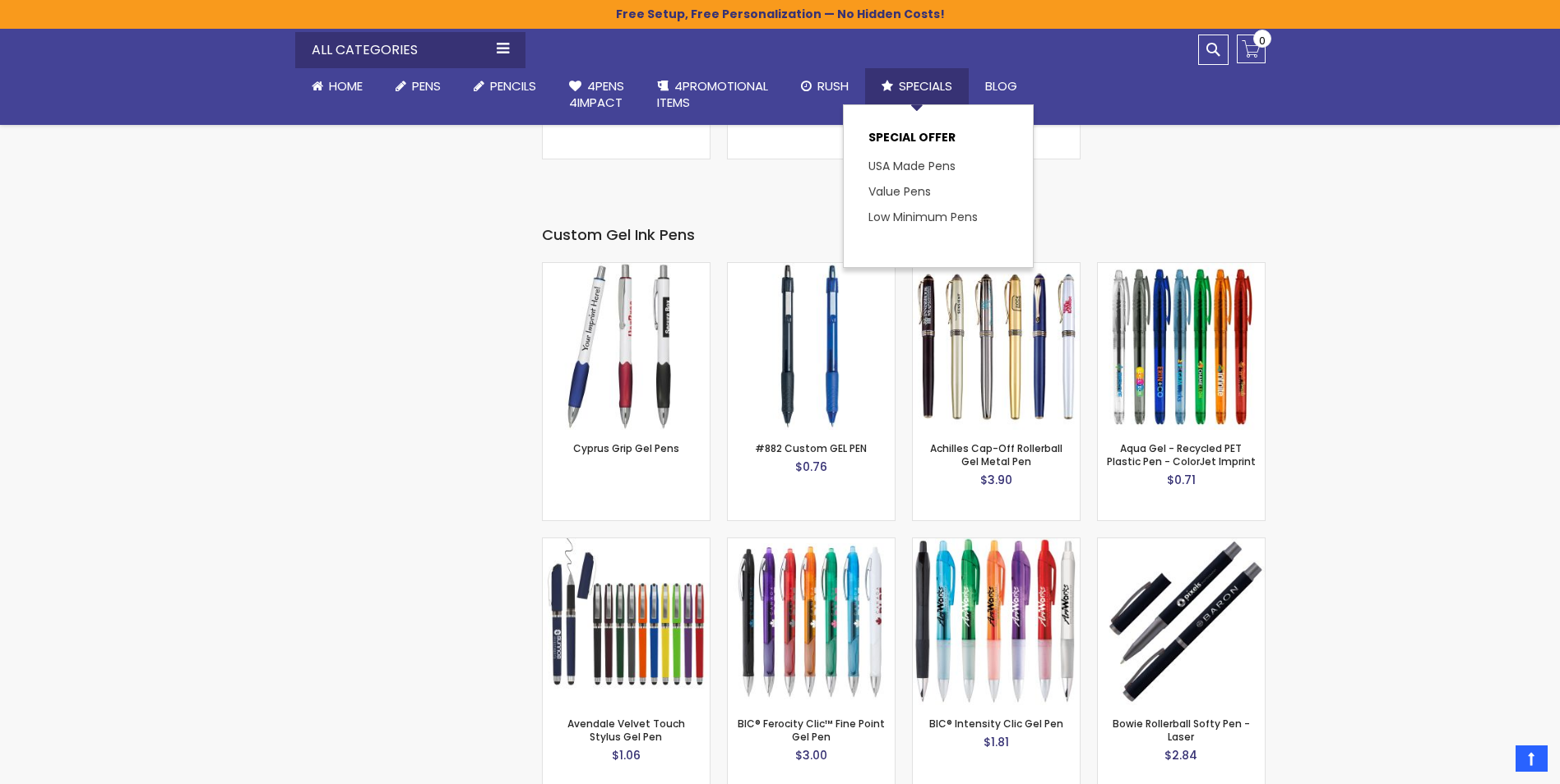
click at [913, 86] on span "Specials" at bounding box center [924, 86] width 53 height 17
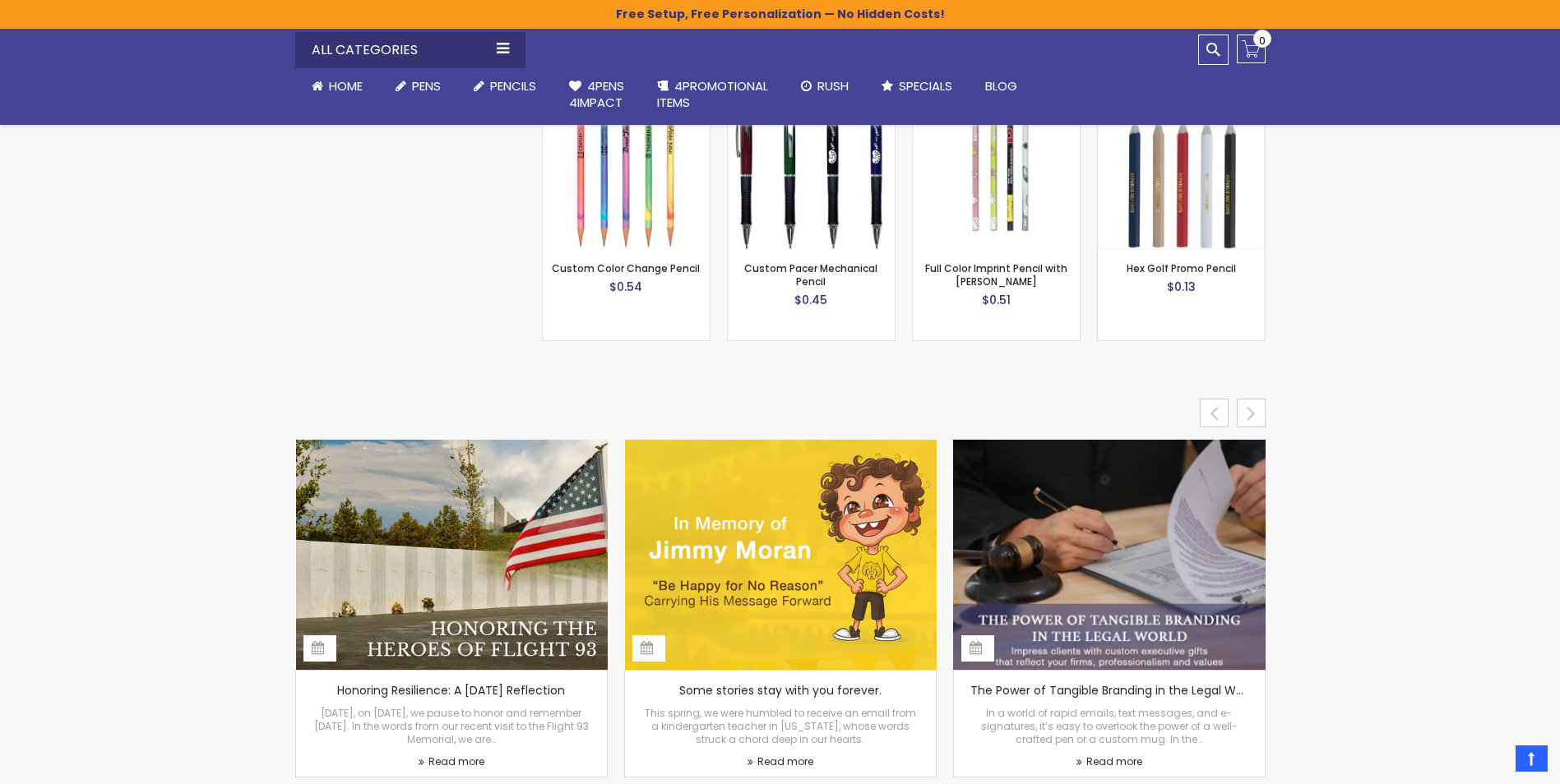
scroll to position [6739, 0]
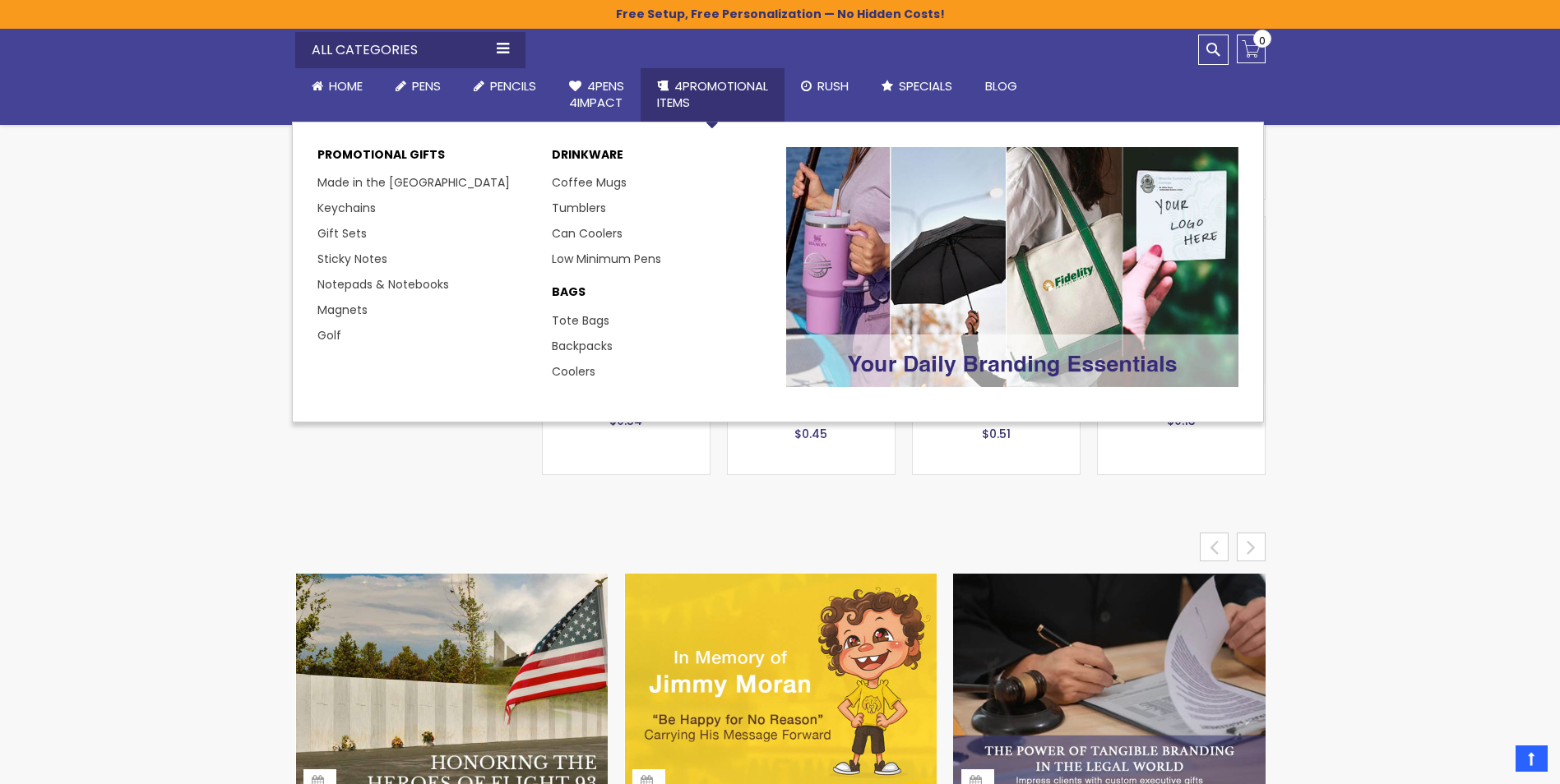
click at [702, 78] on span "4PROMOTIONAL ITEMS" at bounding box center [712, 94] width 111 height 34
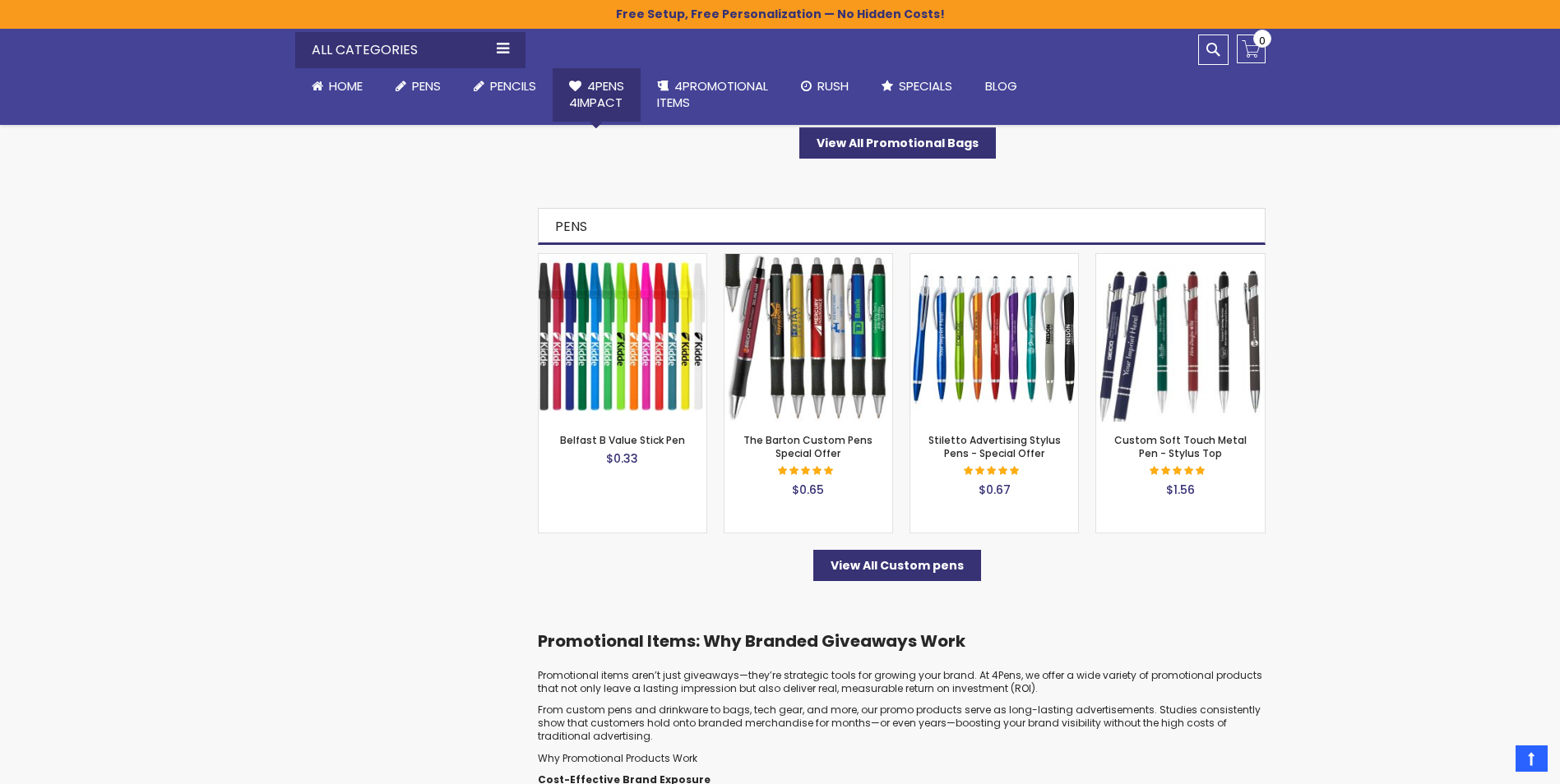
scroll to position [5506, 0]
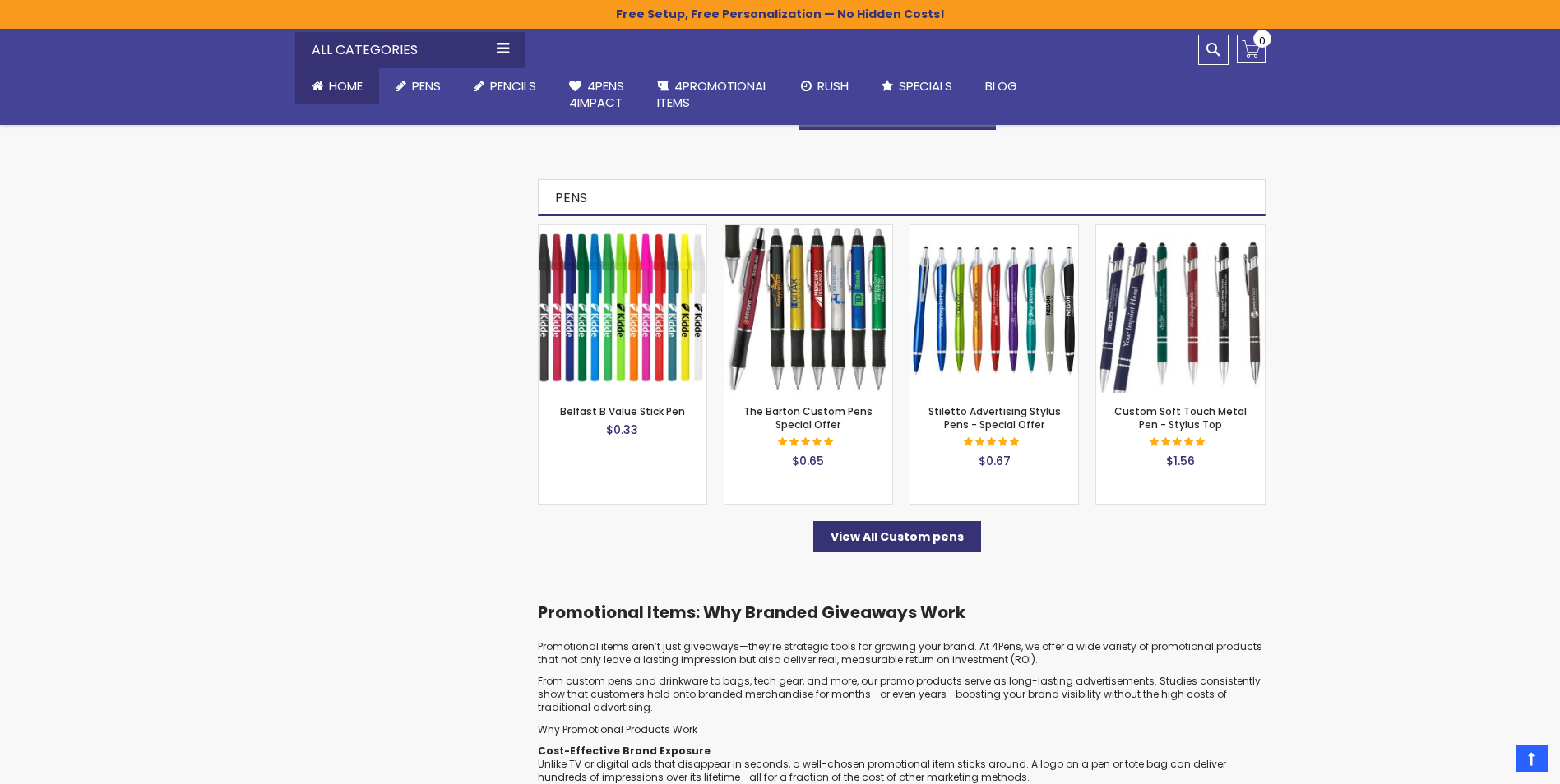
click at [343, 83] on span "Home" at bounding box center [345, 86] width 34 height 17
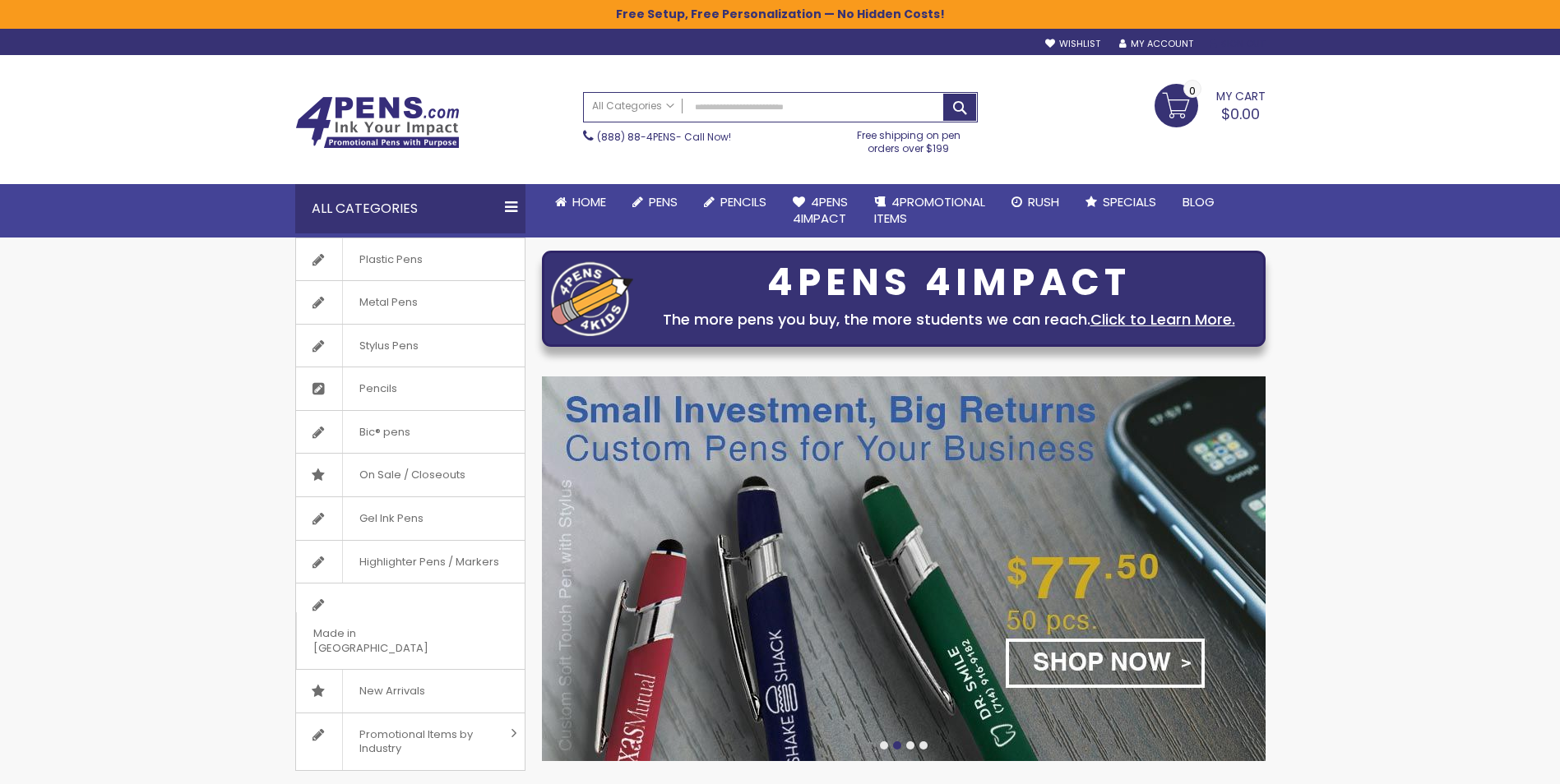
click at [1244, 37] on link "Sign Out" at bounding box center [1237, 43] width 55 height 12
